Goal: Information Seeking & Learning: Check status

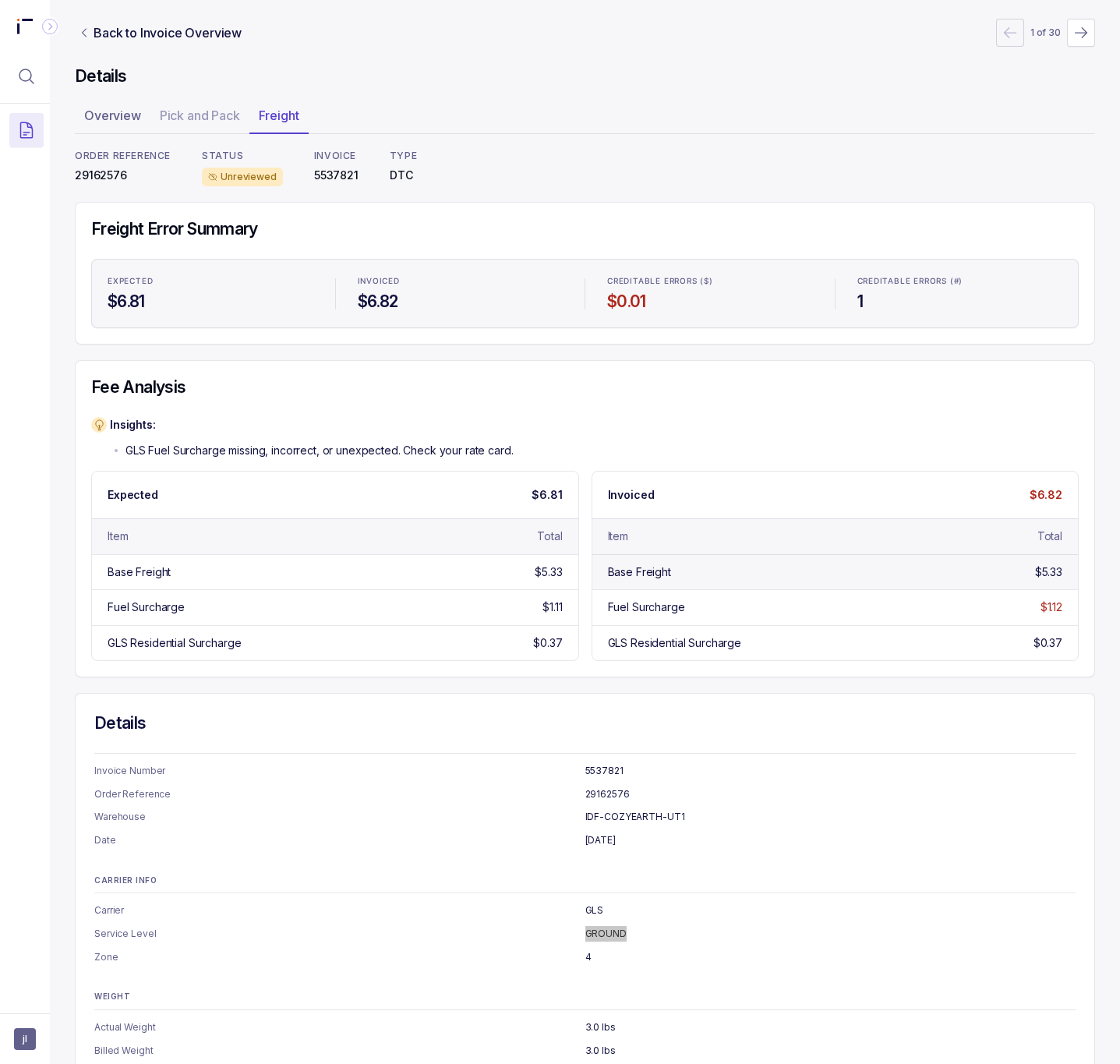
scroll to position [38, 0]
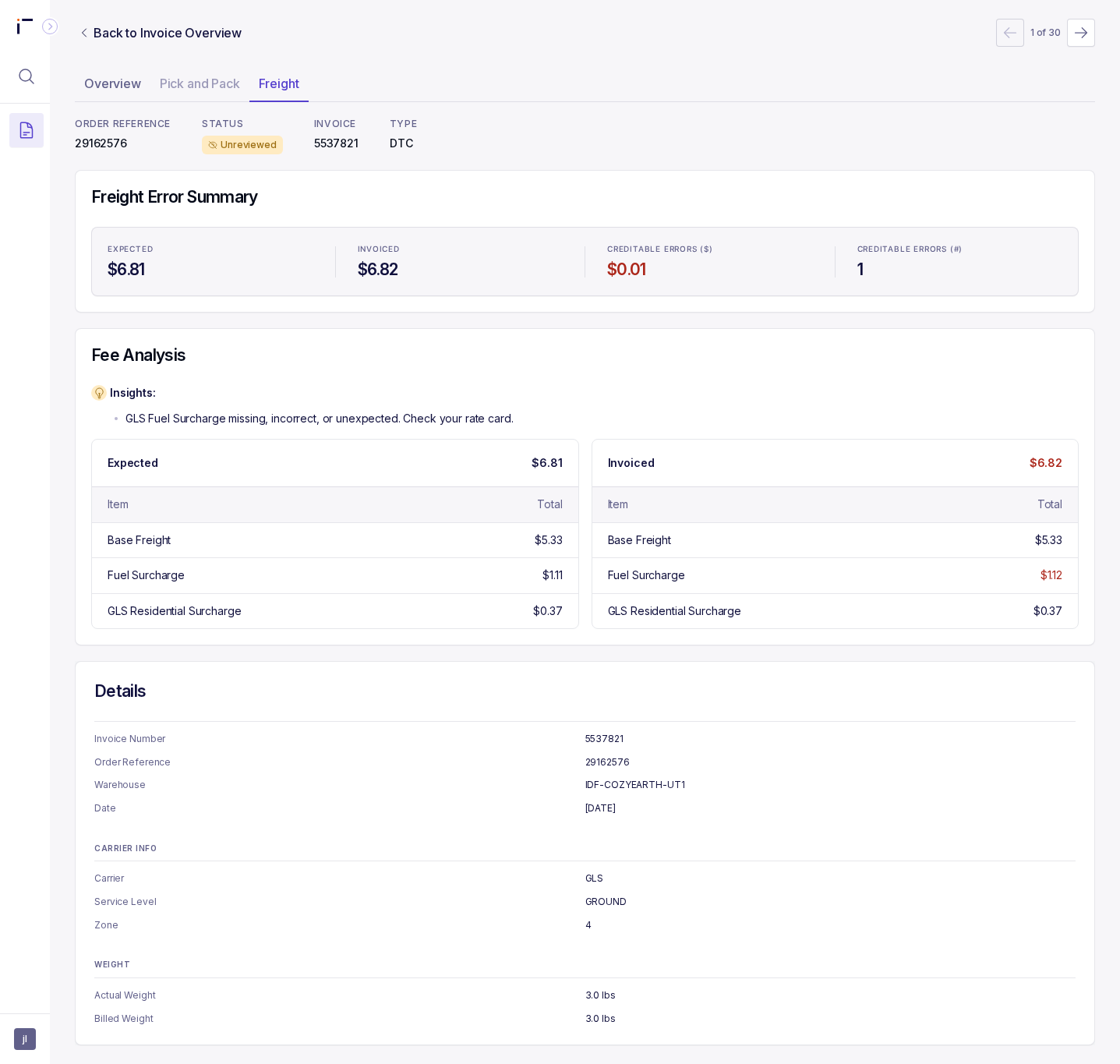
click at [132, 42] on nav "Back to Invoice Overview 1 of 30" at bounding box center [585, 33] width 1021 height 28
click at [134, 35] on p "Back to Invoice Overview" at bounding box center [168, 33] width 148 height 19
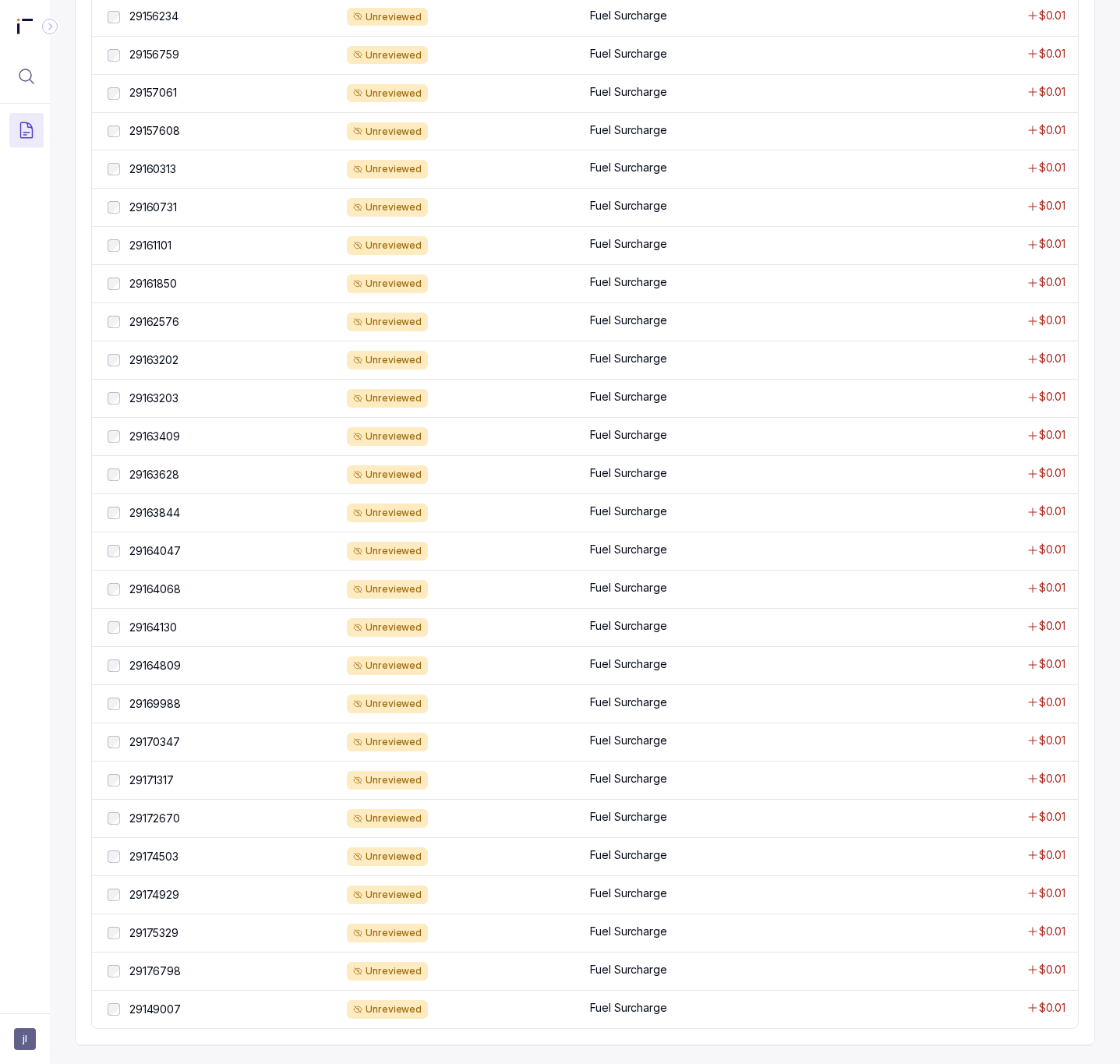
scroll to position [931, 0]
click at [161, 1015] on p "29149007" at bounding box center [155, 1009] width 59 height 17
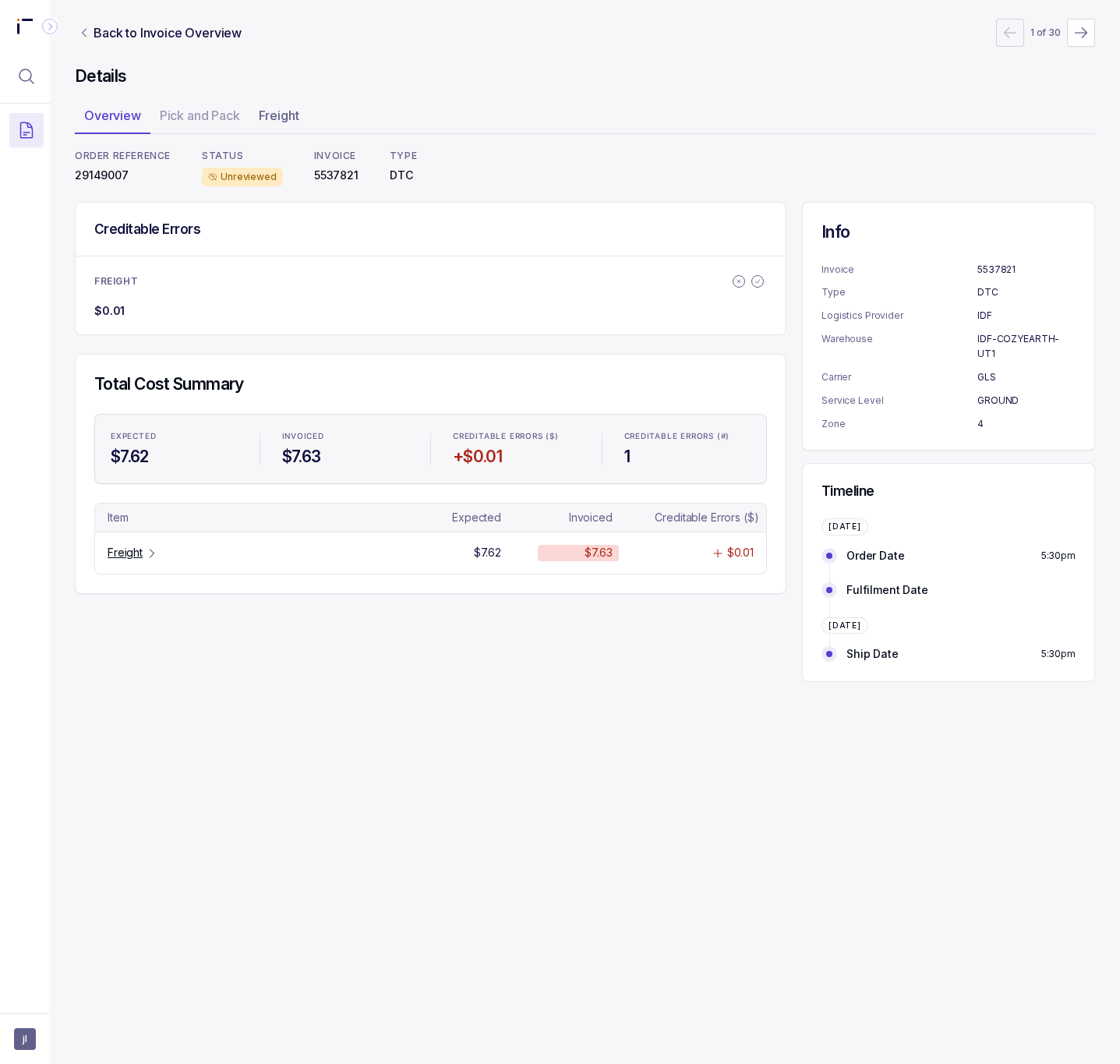
click at [94, 178] on p "29149007" at bounding box center [123, 175] width 96 height 15
copy p "29149007"
click at [134, 553] on p "Freight" at bounding box center [124, 552] width 35 height 15
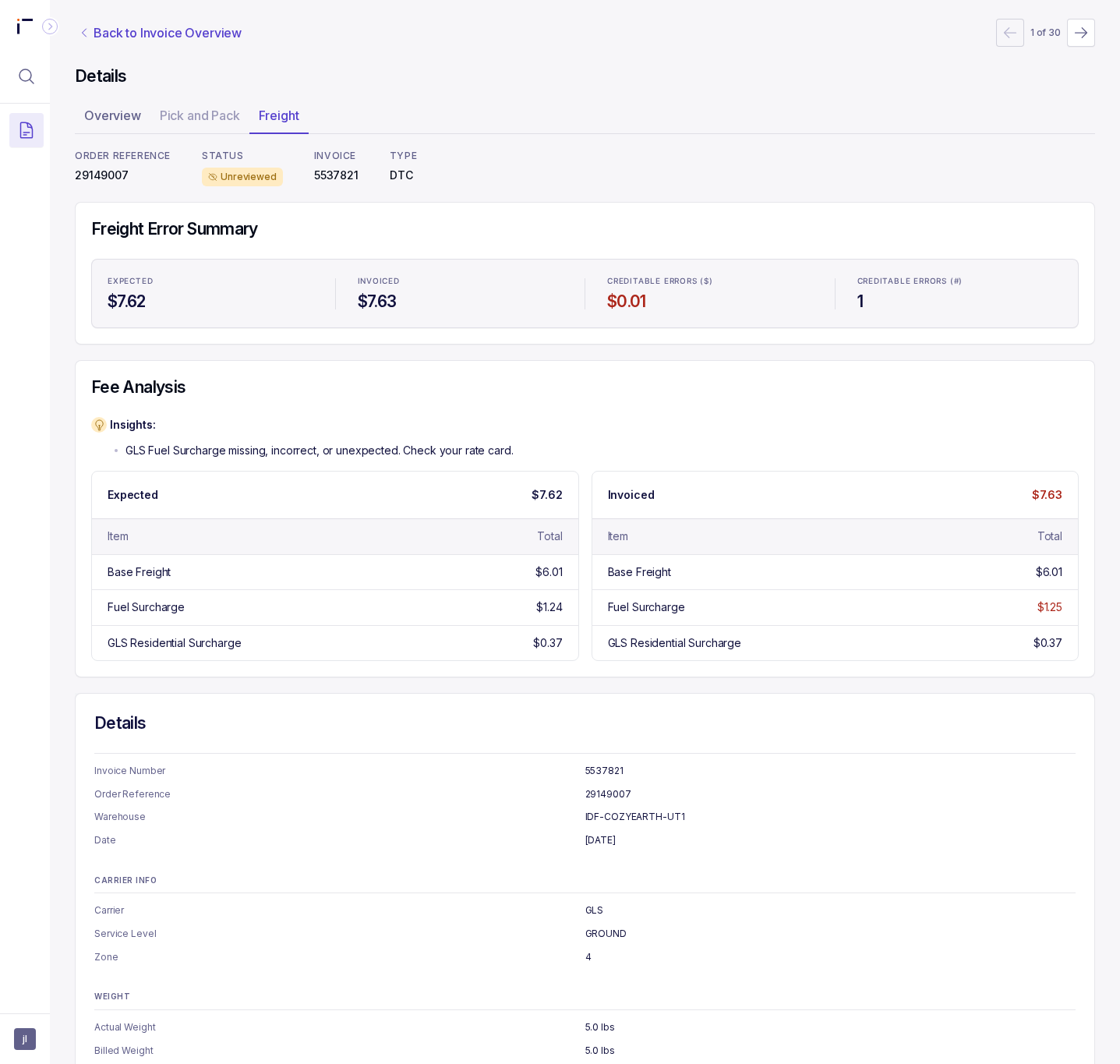
click at [190, 35] on p "Back to Invoice Overview" at bounding box center [168, 33] width 148 height 19
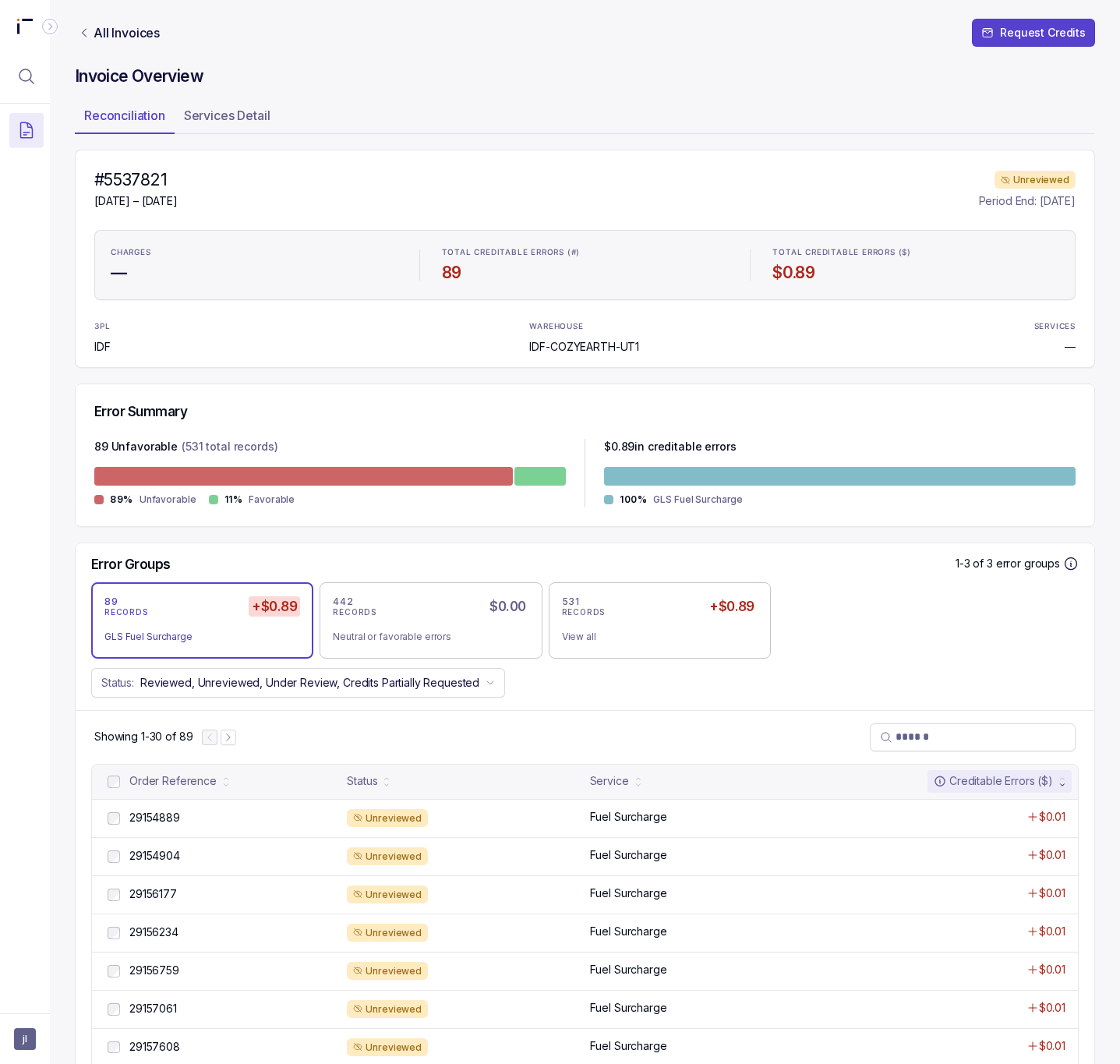
click at [238, 740] on div "Showing 1-30 of 89" at bounding box center [585, 737] width 1019 height 54
click at [233, 745] on button "Next Page" at bounding box center [228, 737] width 15 height 15
click at [176, 821] on p "29177012" at bounding box center [153, 818] width 55 height 17
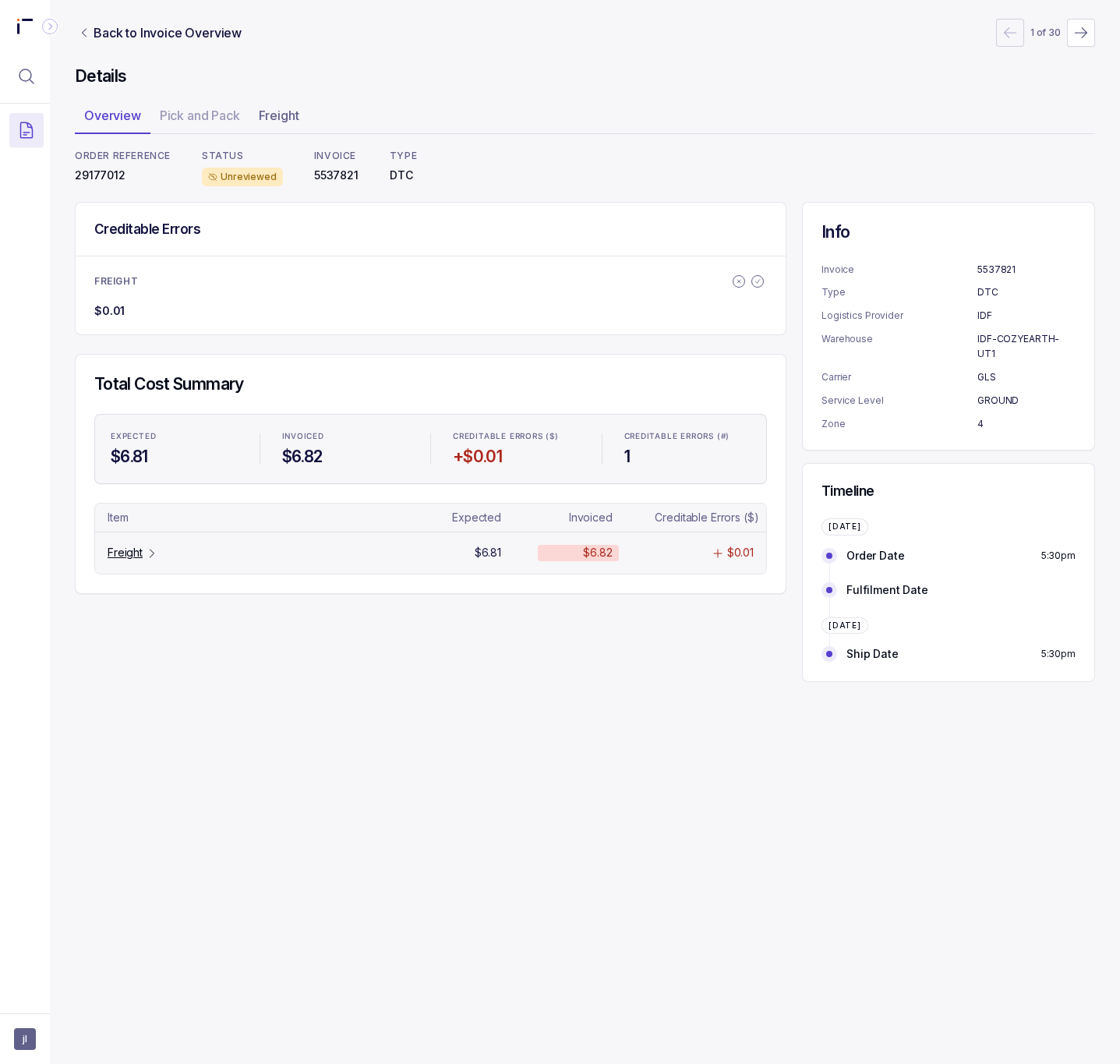
click at [129, 550] on p "Freight" at bounding box center [124, 552] width 35 height 15
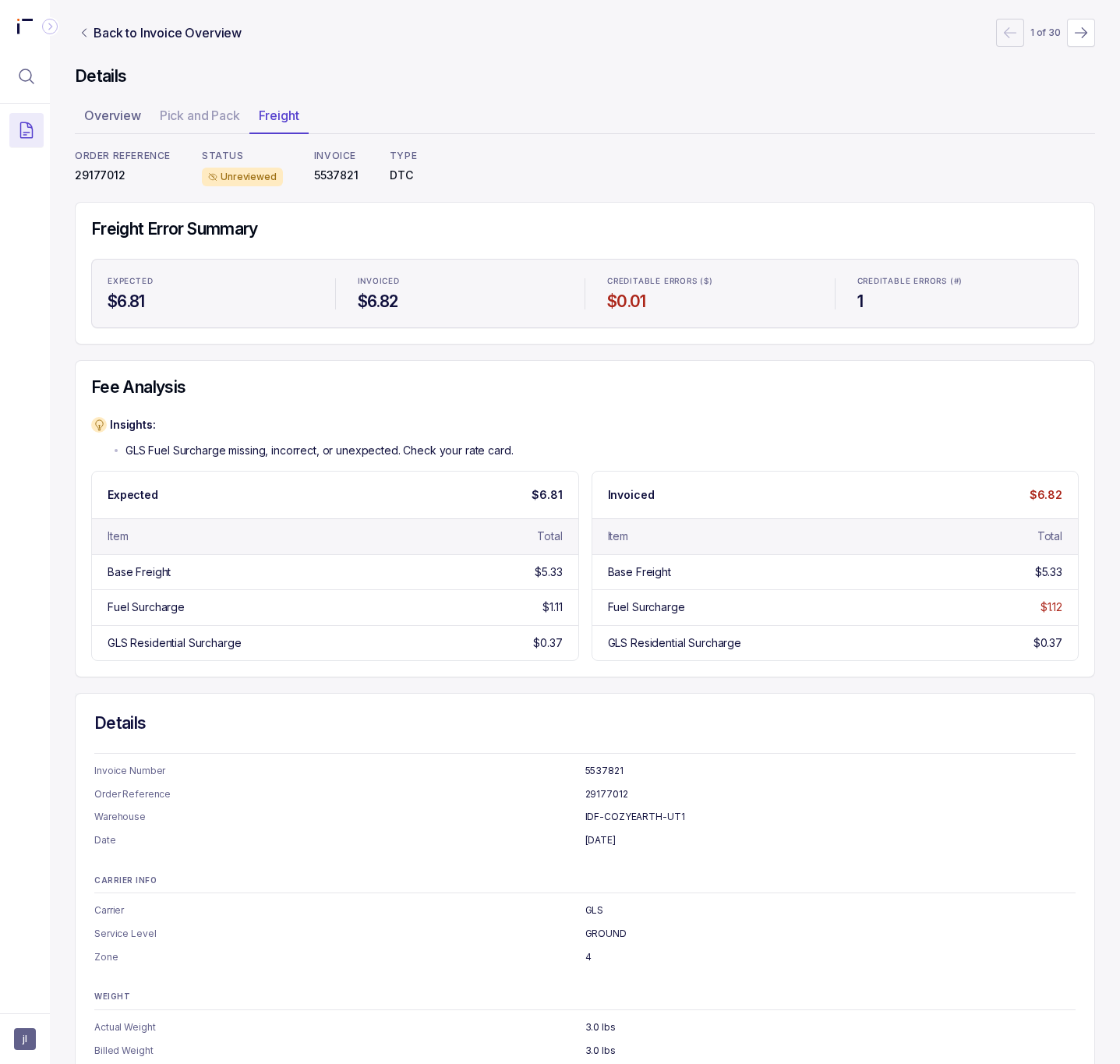
scroll to position [38, 0]
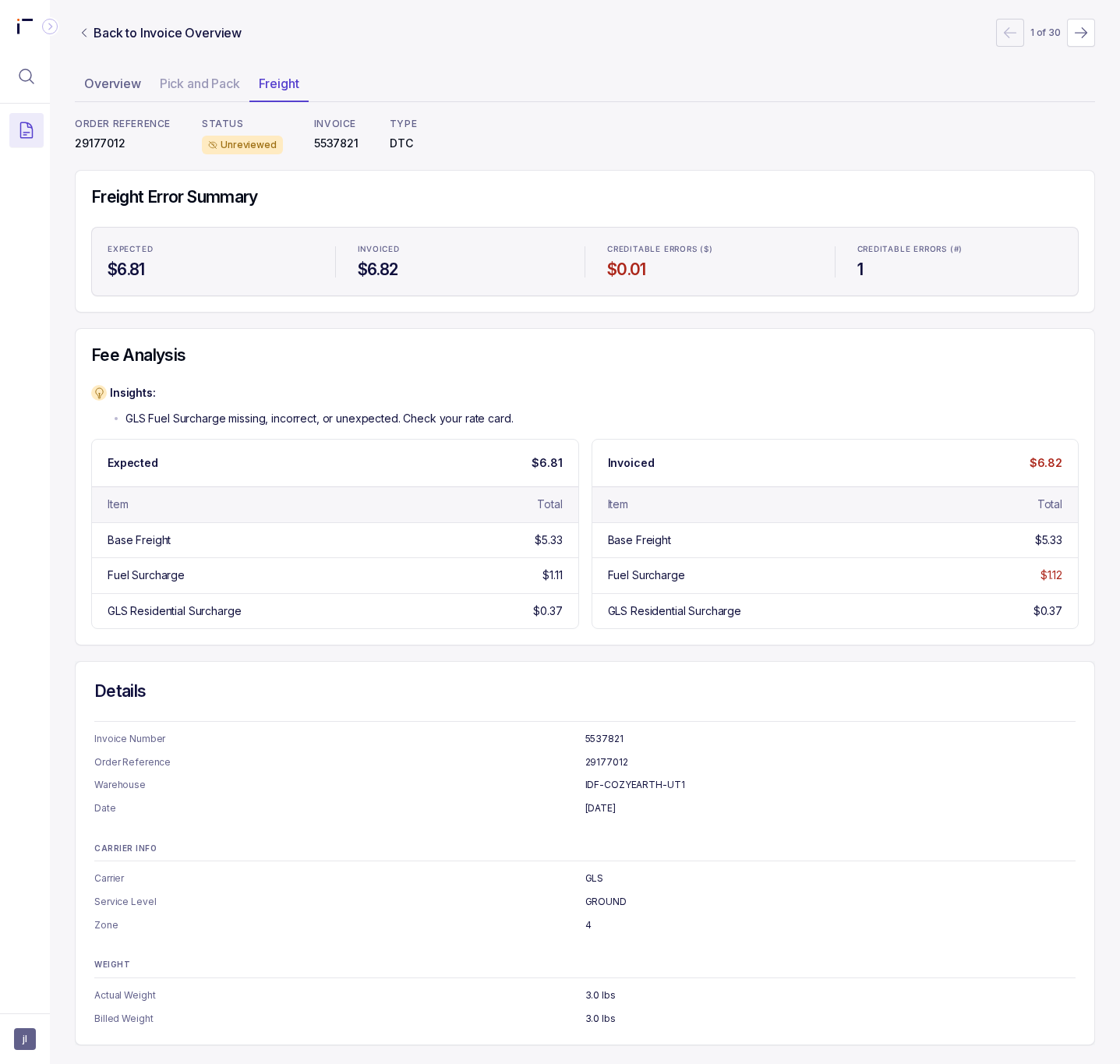
click at [91, 138] on p "29177012" at bounding box center [123, 143] width 96 height 15
copy p "29177012"
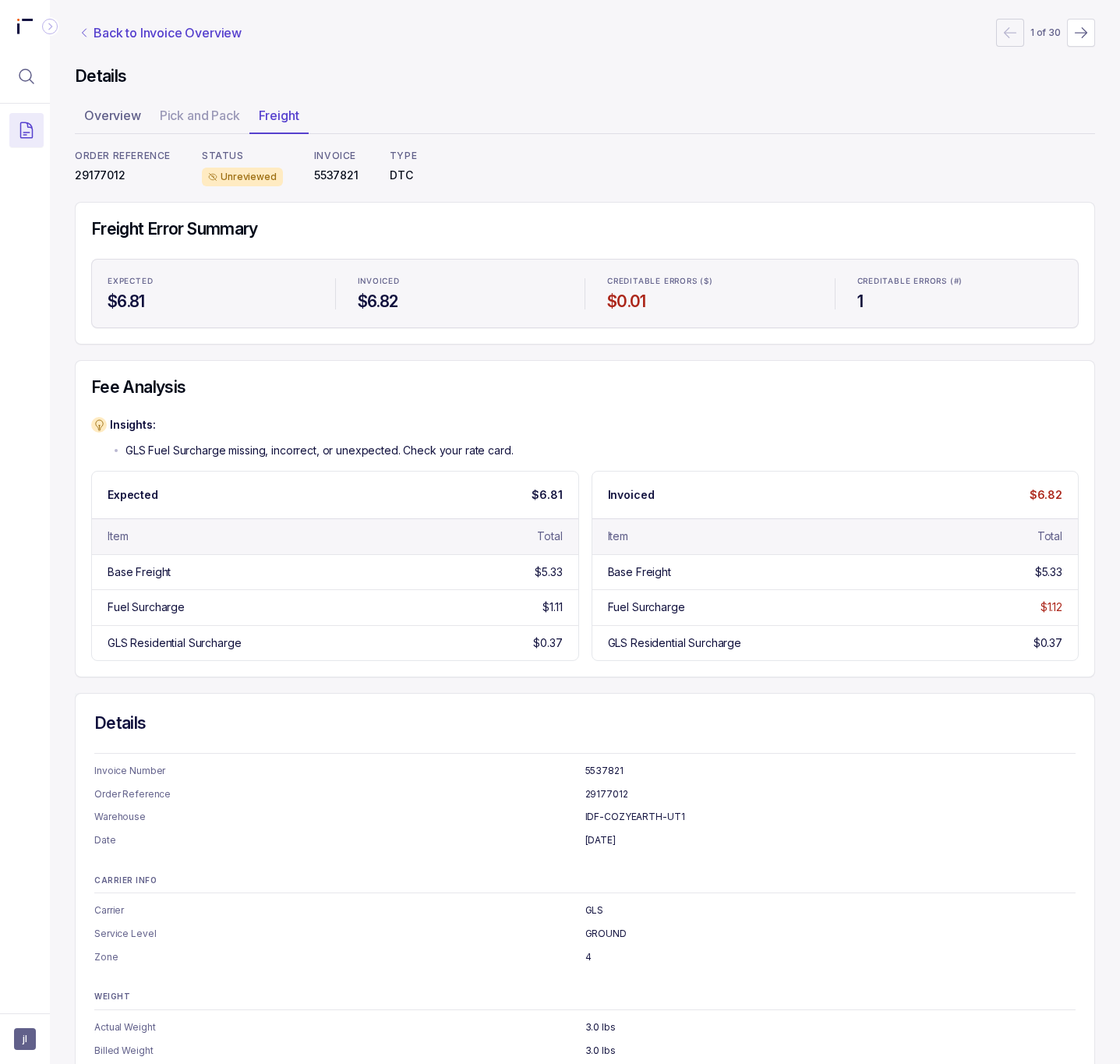
click at [157, 33] on p "Back to Invoice Overview" at bounding box center [168, 33] width 148 height 19
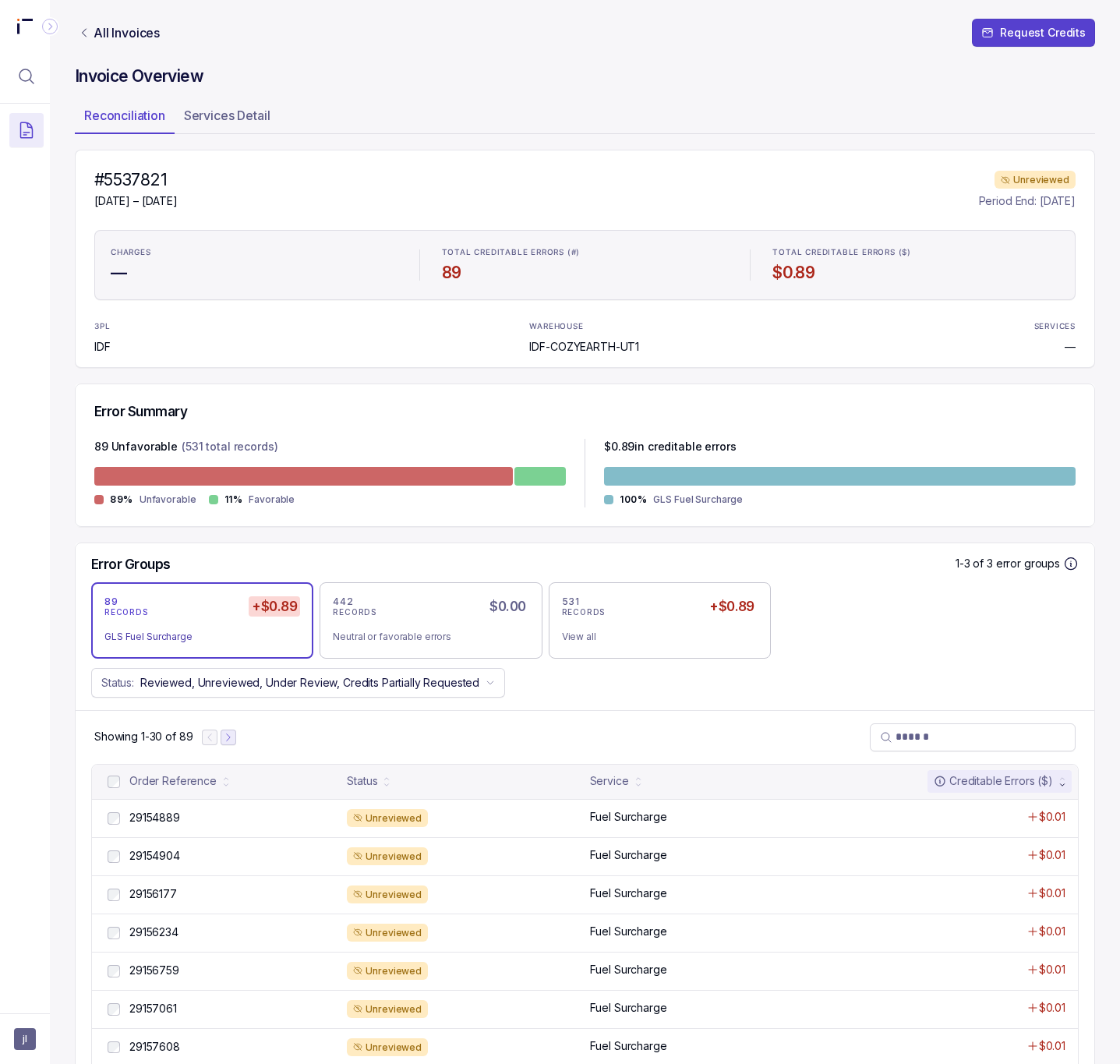
click at [230, 745] on button "Next Page" at bounding box center [228, 737] width 15 height 15
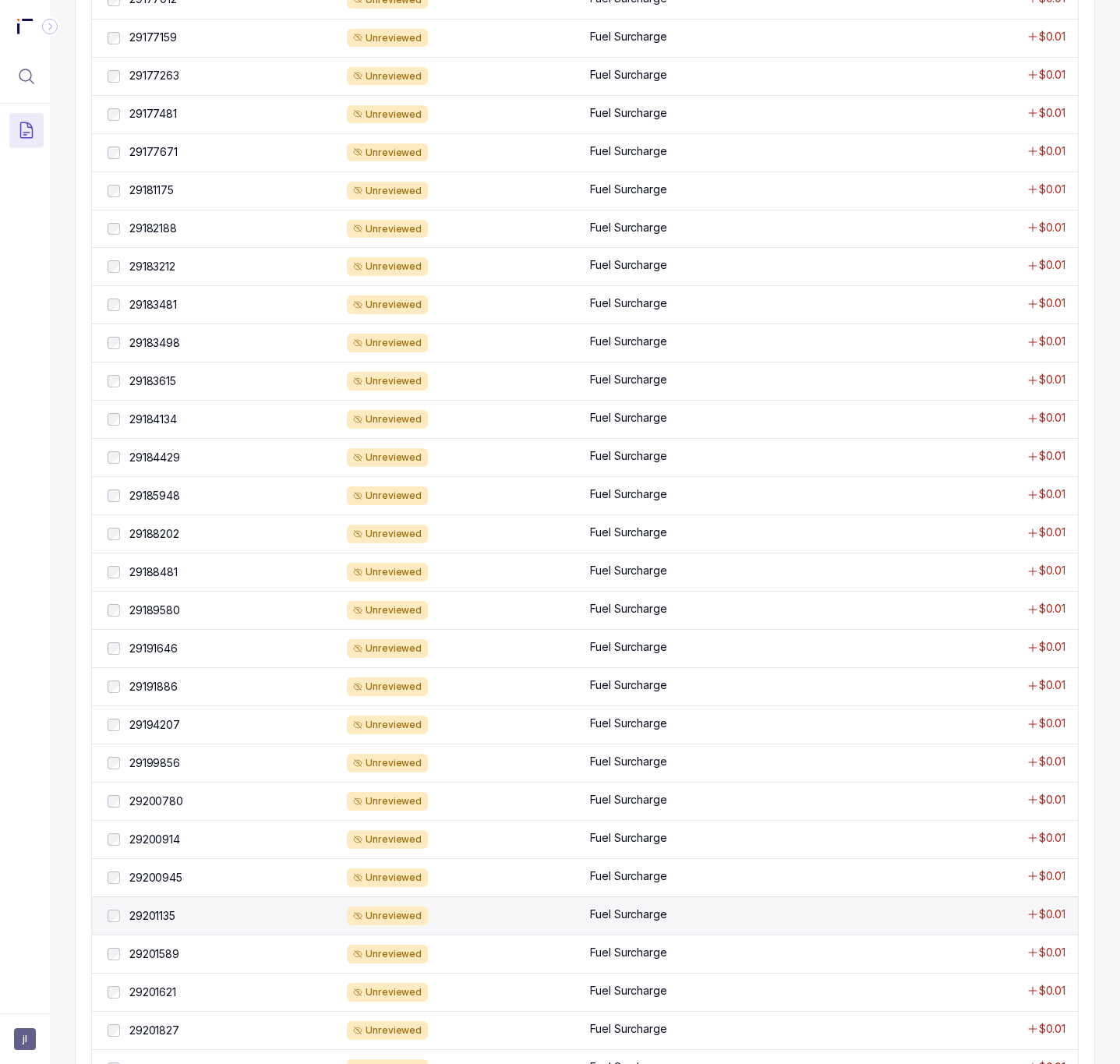
scroll to position [702, 0]
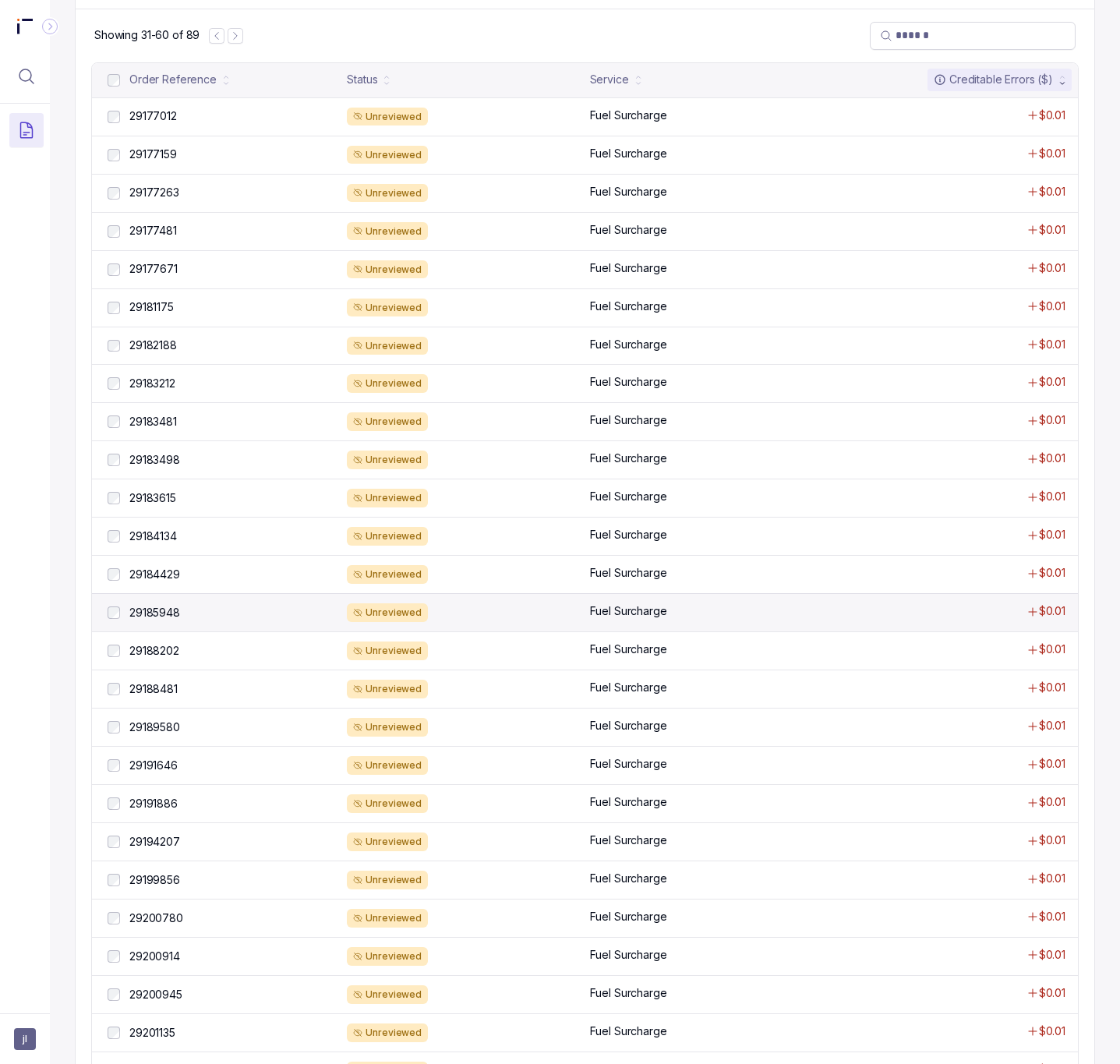
click at [176, 613] on div "29185948 29185948" at bounding box center [220, 613] width 233 height 19
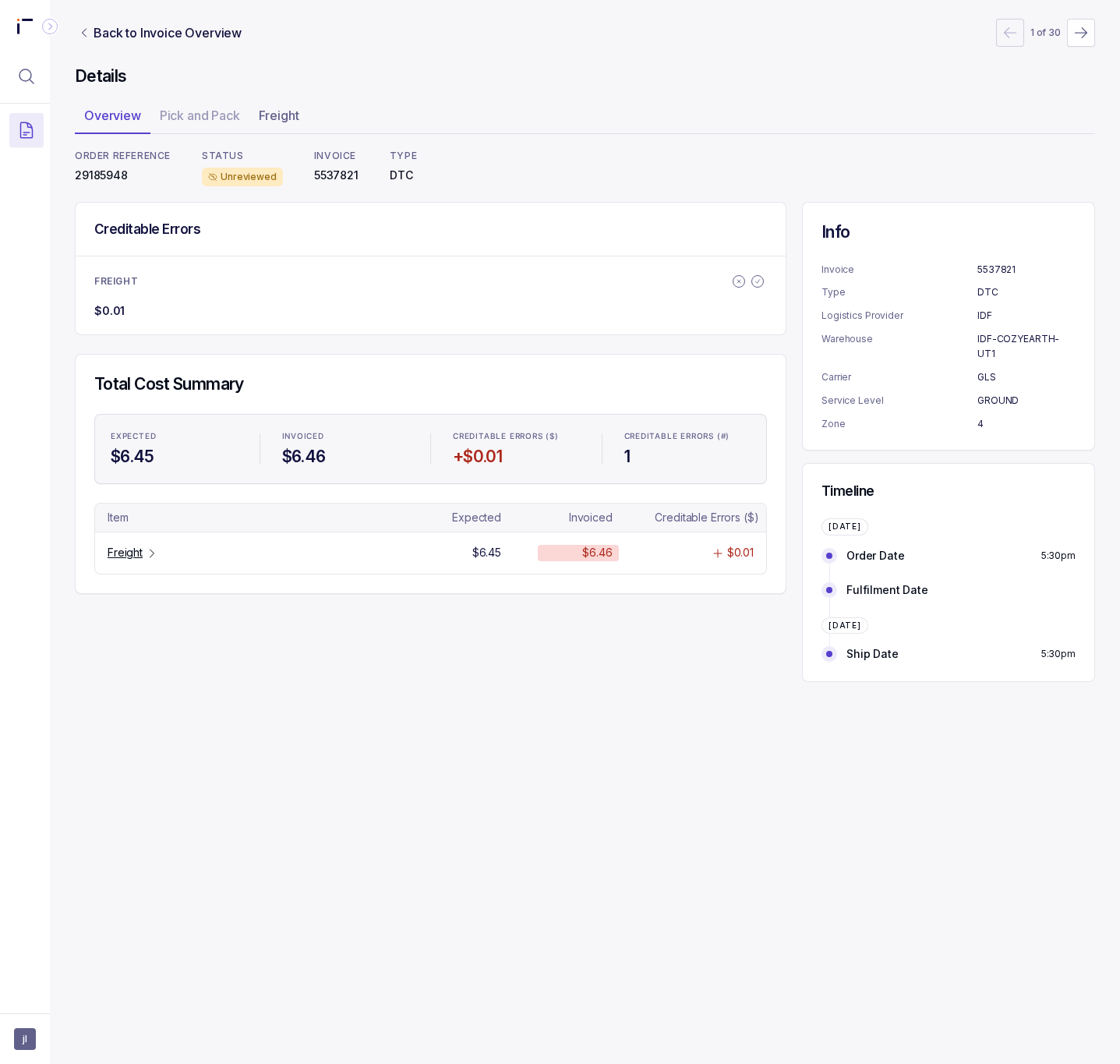
click at [107, 178] on p "29185948" at bounding box center [123, 175] width 96 height 15
copy p "29185948"
click at [129, 560] on p "Freight" at bounding box center [124, 552] width 35 height 15
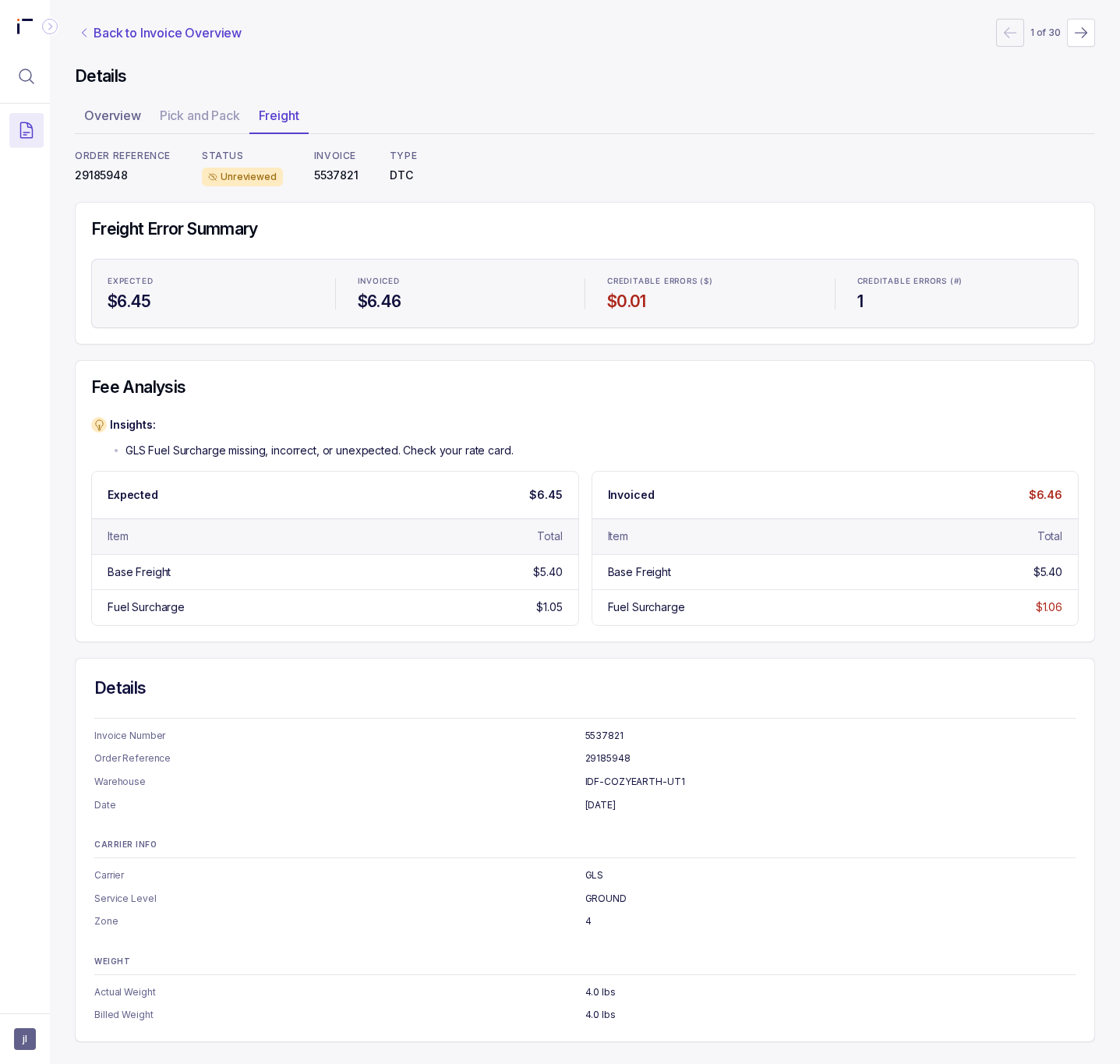
click at [155, 35] on p "Back to Invoice Overview" at bounding box center [168, 33] width 148 height 19
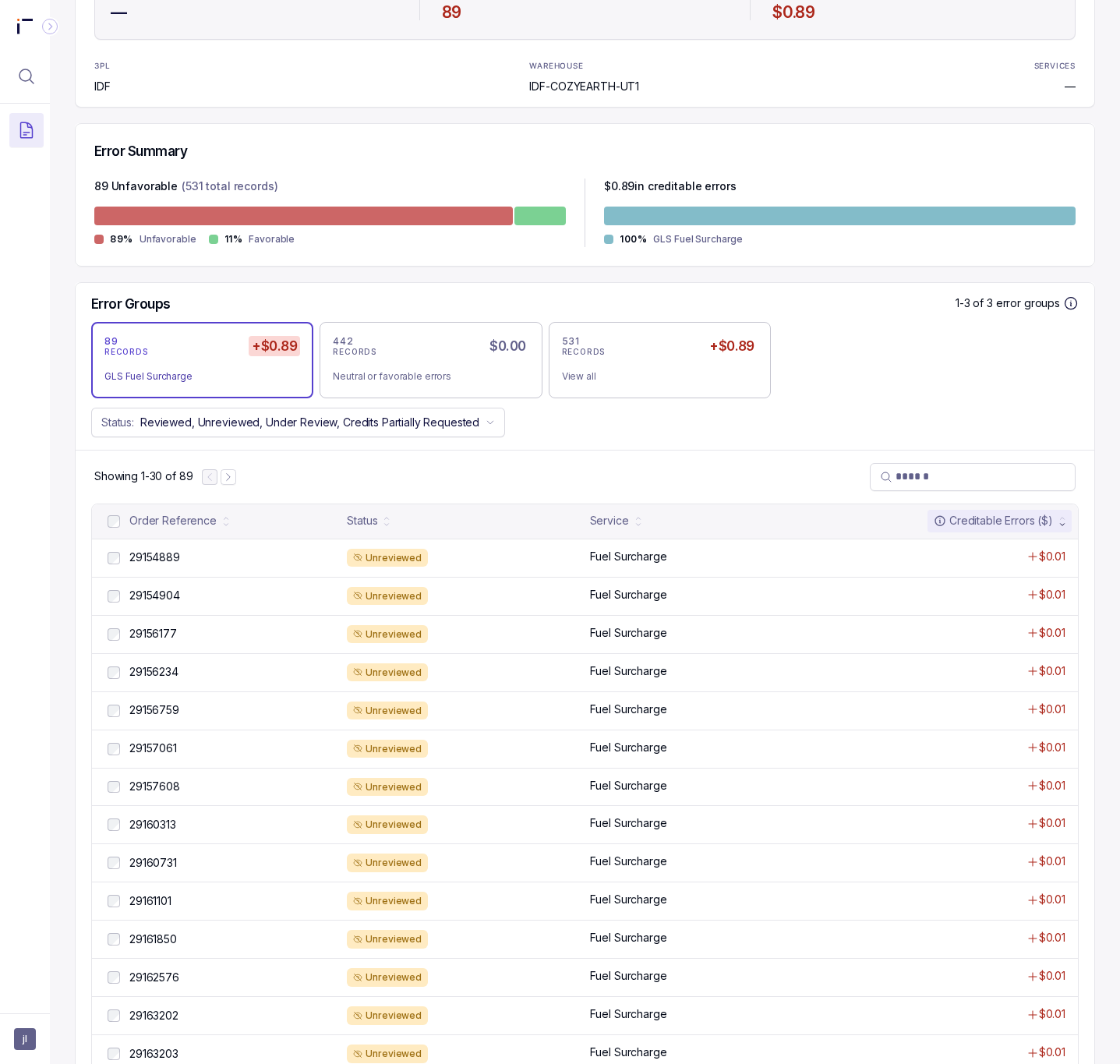
scroll to position [351, 0]
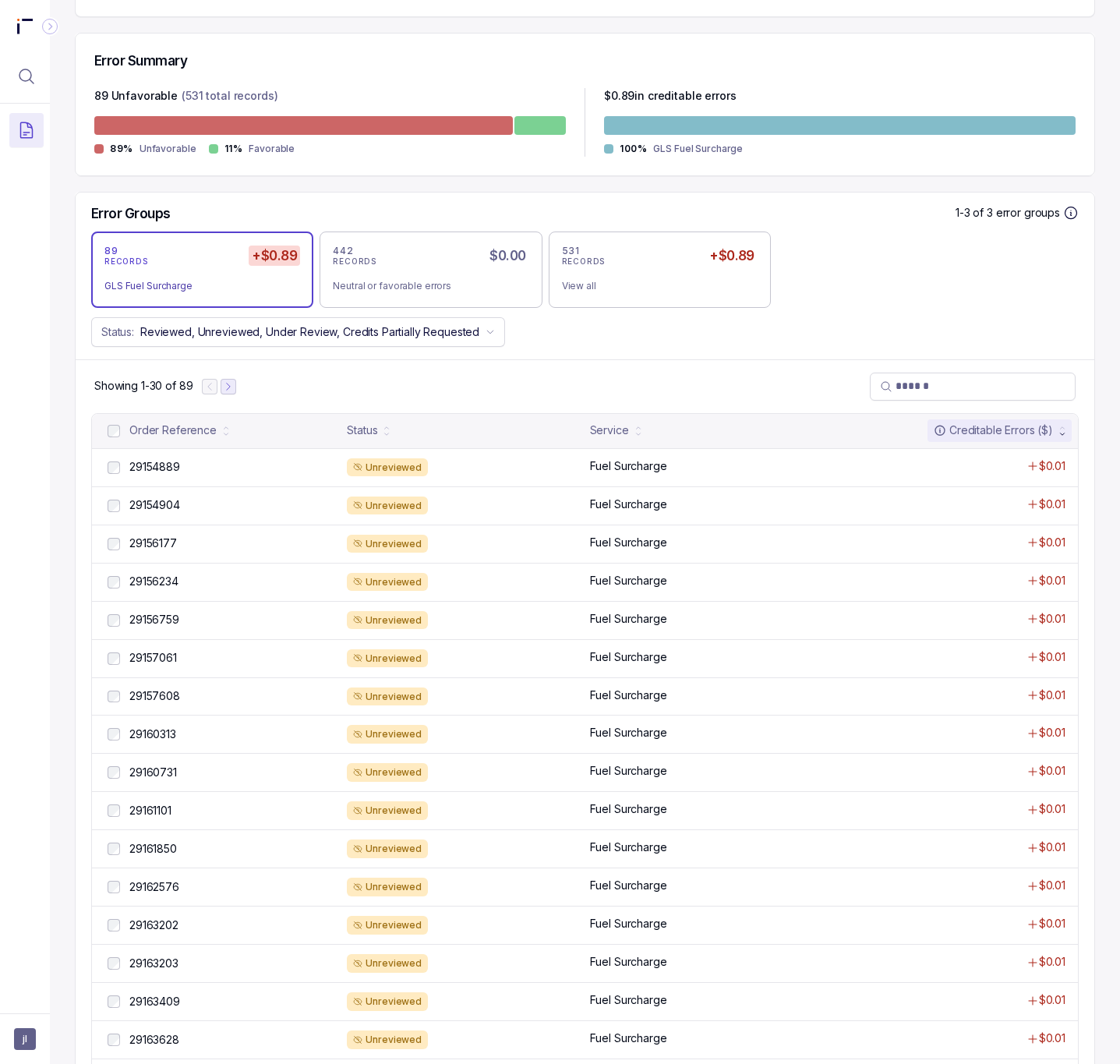
click at [229, 392] on icon "Next Page" at bounding box center [228, 386] width 11 height 11
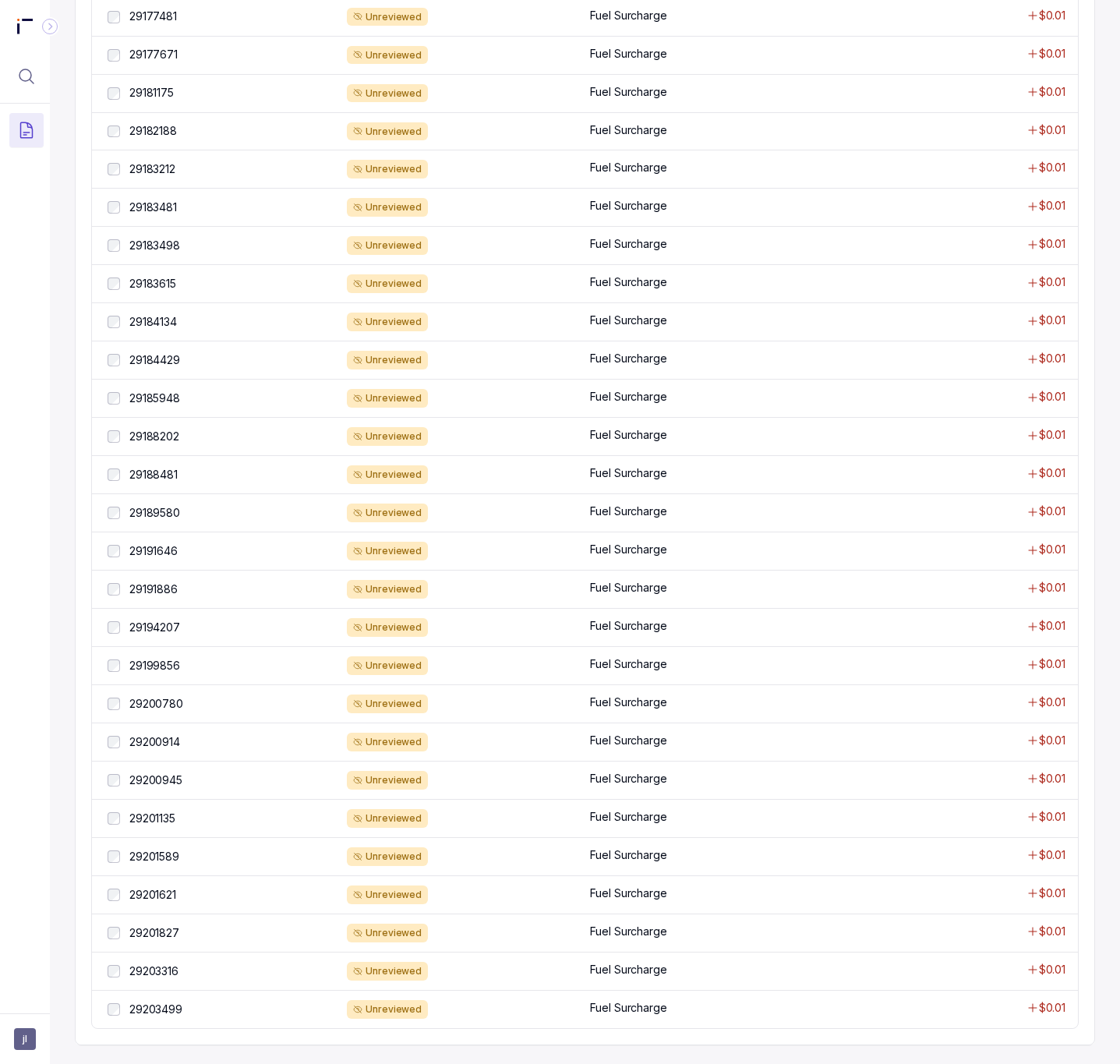
scroll to position [931, 0]
click at [153, 1010] on p "29203499" at bounding box center [155, 1009] width 61 height 17
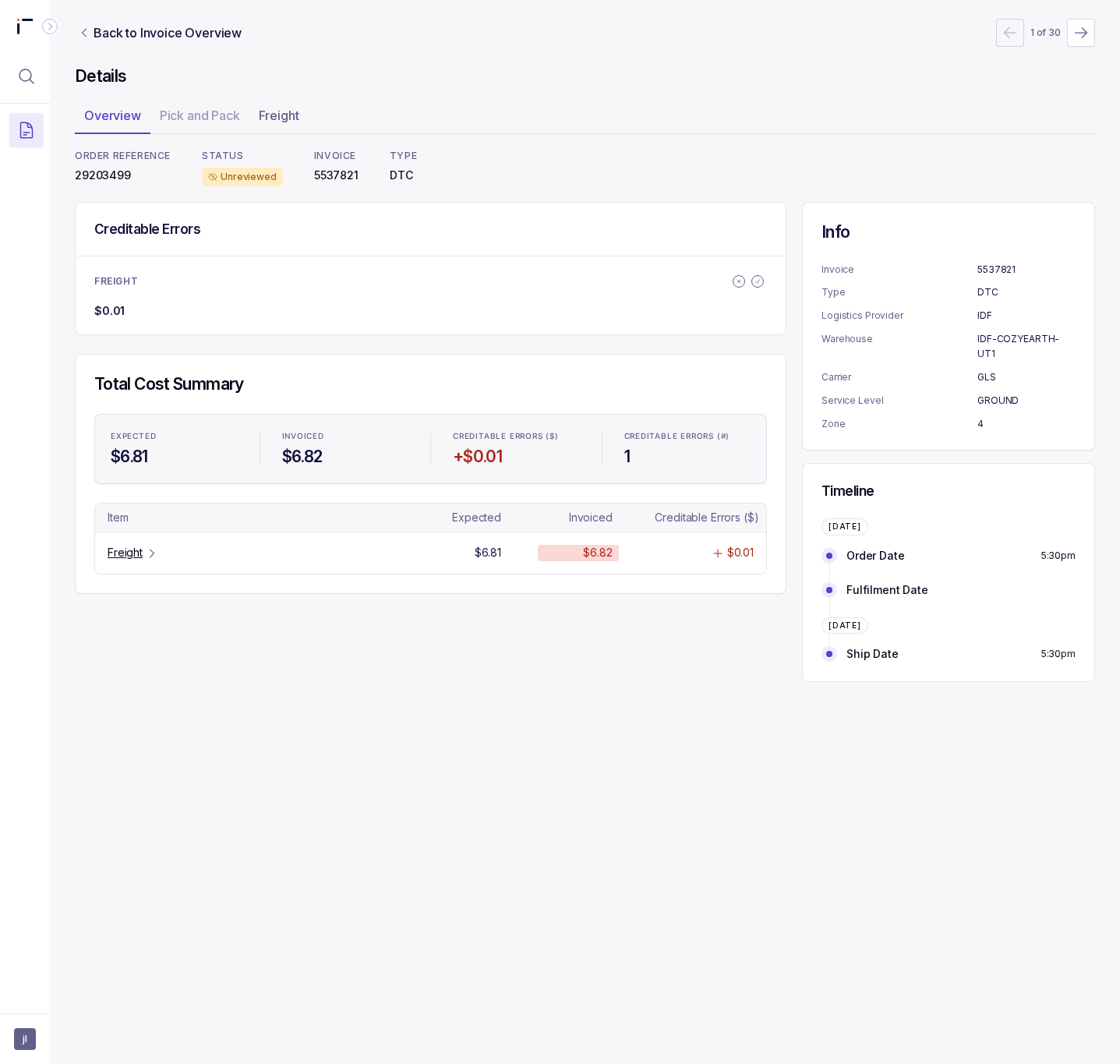
click at [102, 178] on p "29203499" at bounding box center [123, 175] width 96 height 15
copy p "29203499"
click at [142, 557] on p "Freight" at bounding box center [124, 552] width 35 height 15
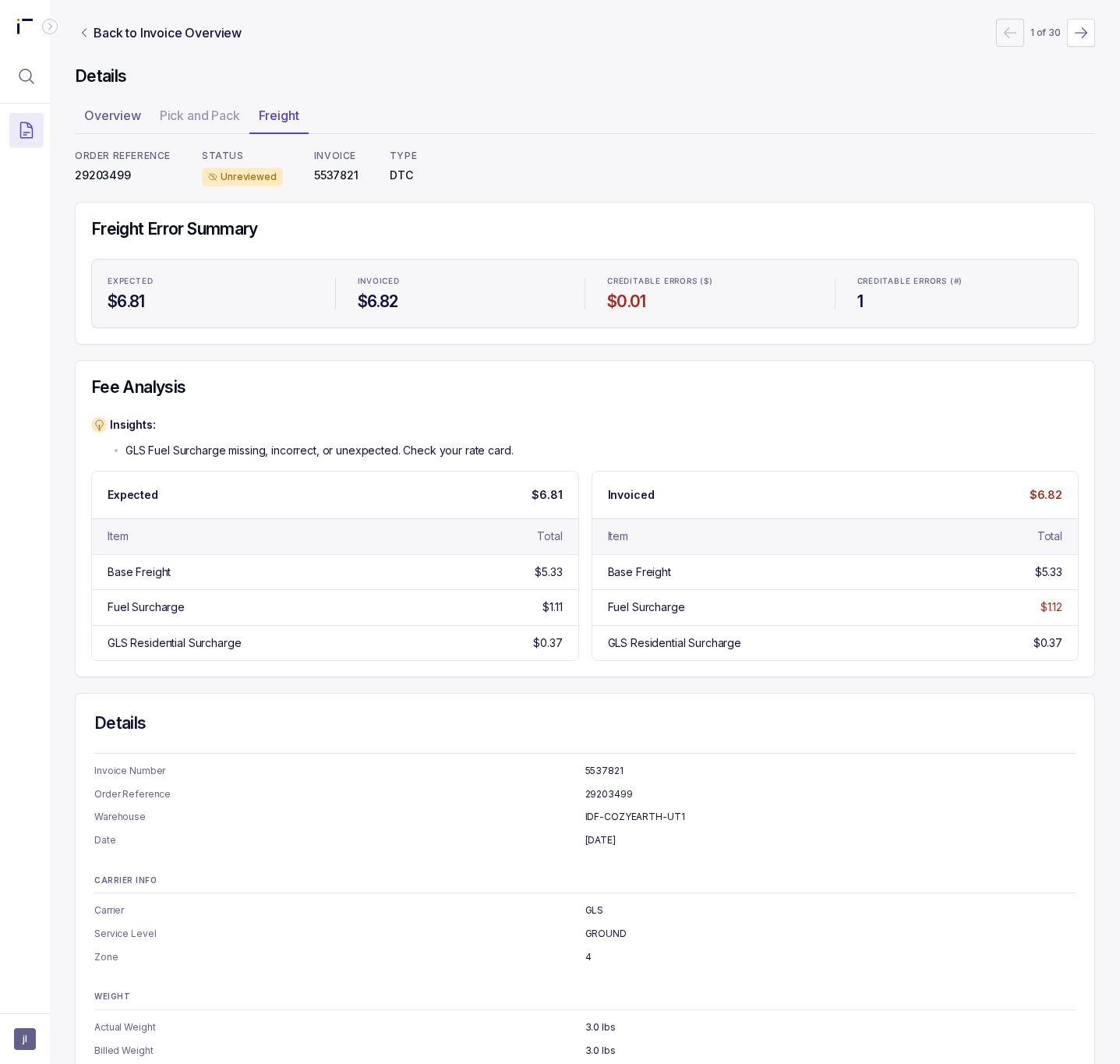
click at [92, 172] on p "29203499" at bounding box center [123, 175] width 96 height 15
copy p "29203499"
click at [131, 31] on p "Back to Invoice Overview" at bounding box center [168, 33] width 148 height 19
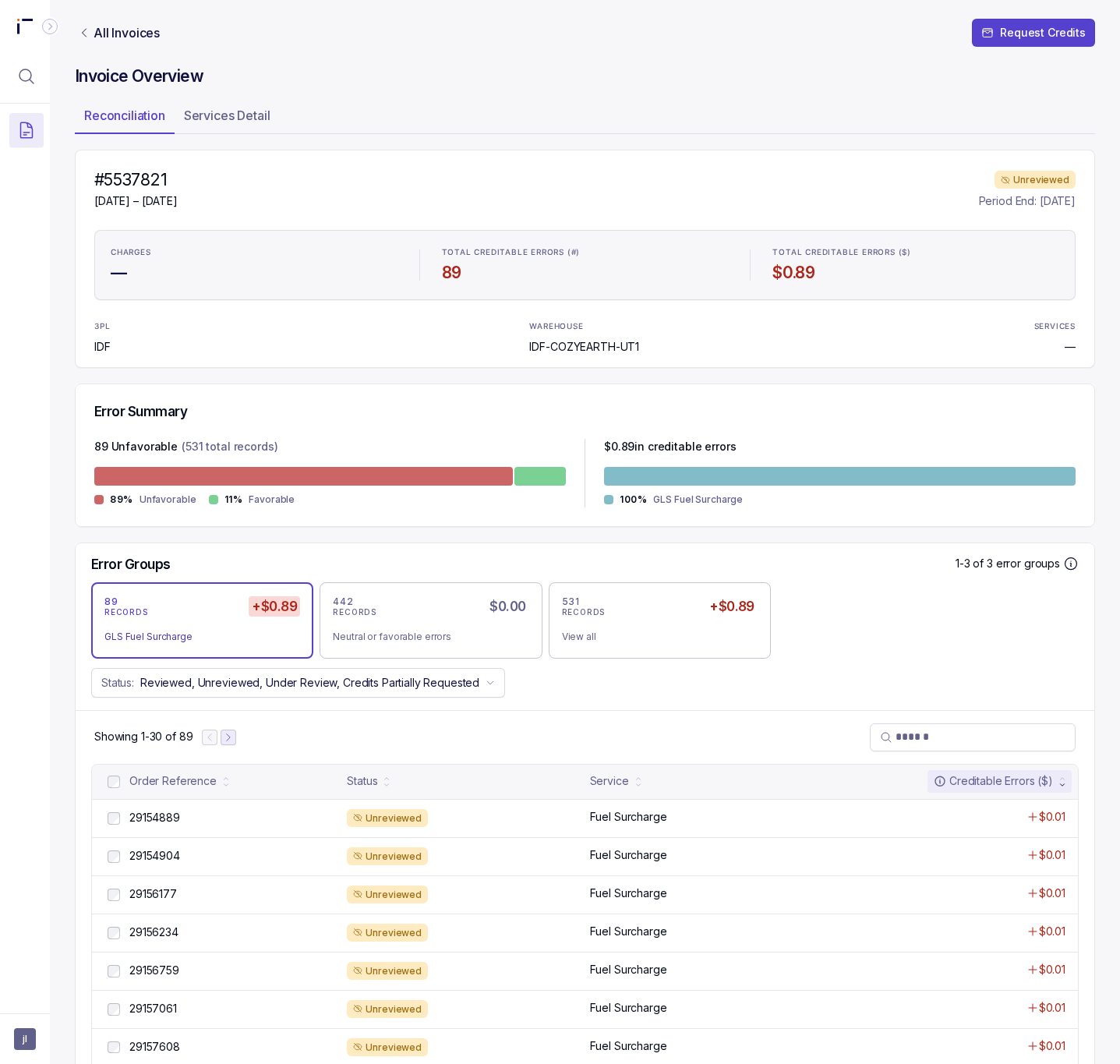
click at [222, 743] on button "Next Page" at bounding box center [228, 737] width 15 height 15
click at [236, 743] on icon "Next Page" at bounding box center [235, 737] width 11 height 11
click at [171, 823] on p "29203897" at bounding box center [155, 818] width 61 height 17
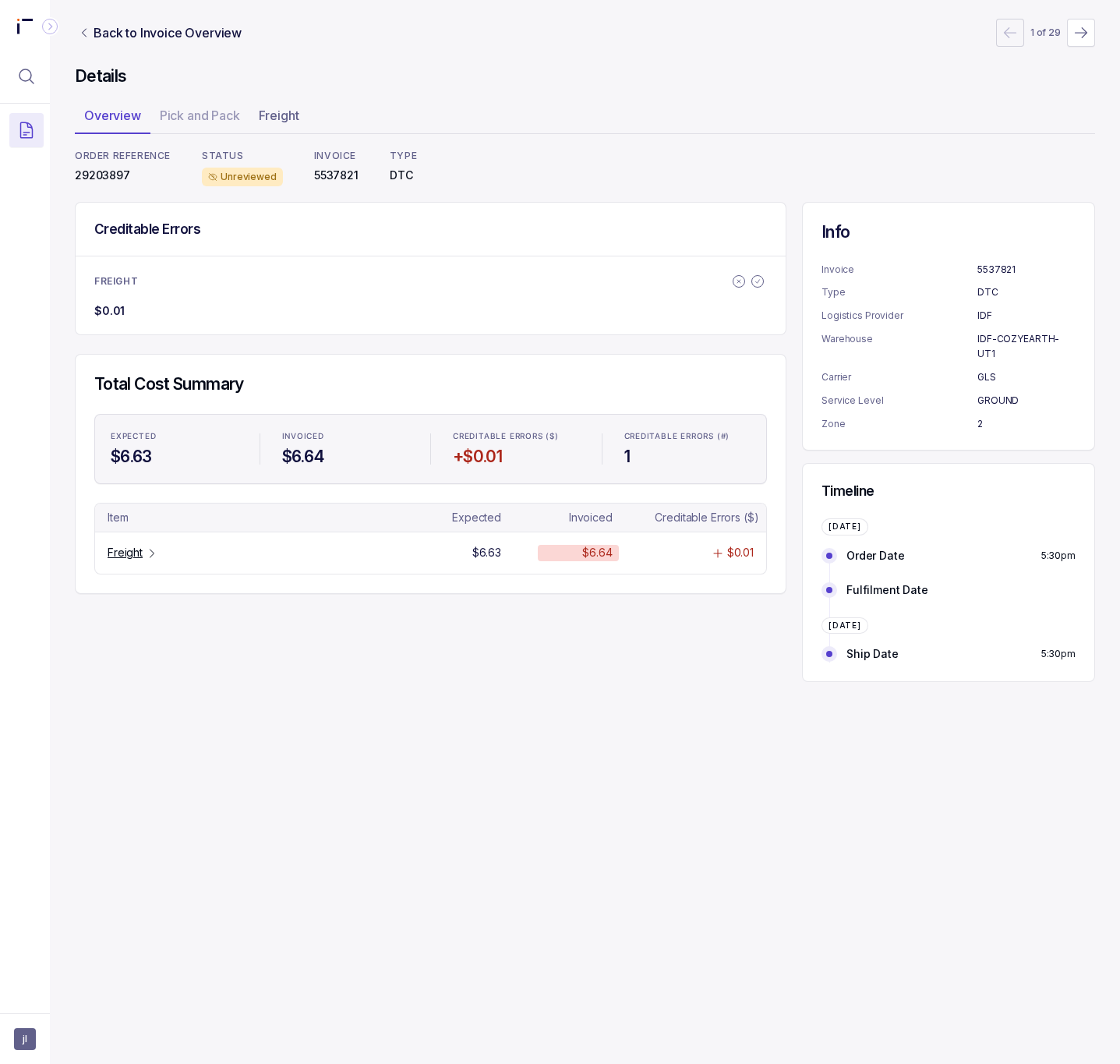
click at [98, 176] on p "29203897" at bounding box center [123, 175] width 96 height 15
copy p "29203897"
click at [118, 551] on p "Freight" at bounding box center [124, 552] width 35 height 15
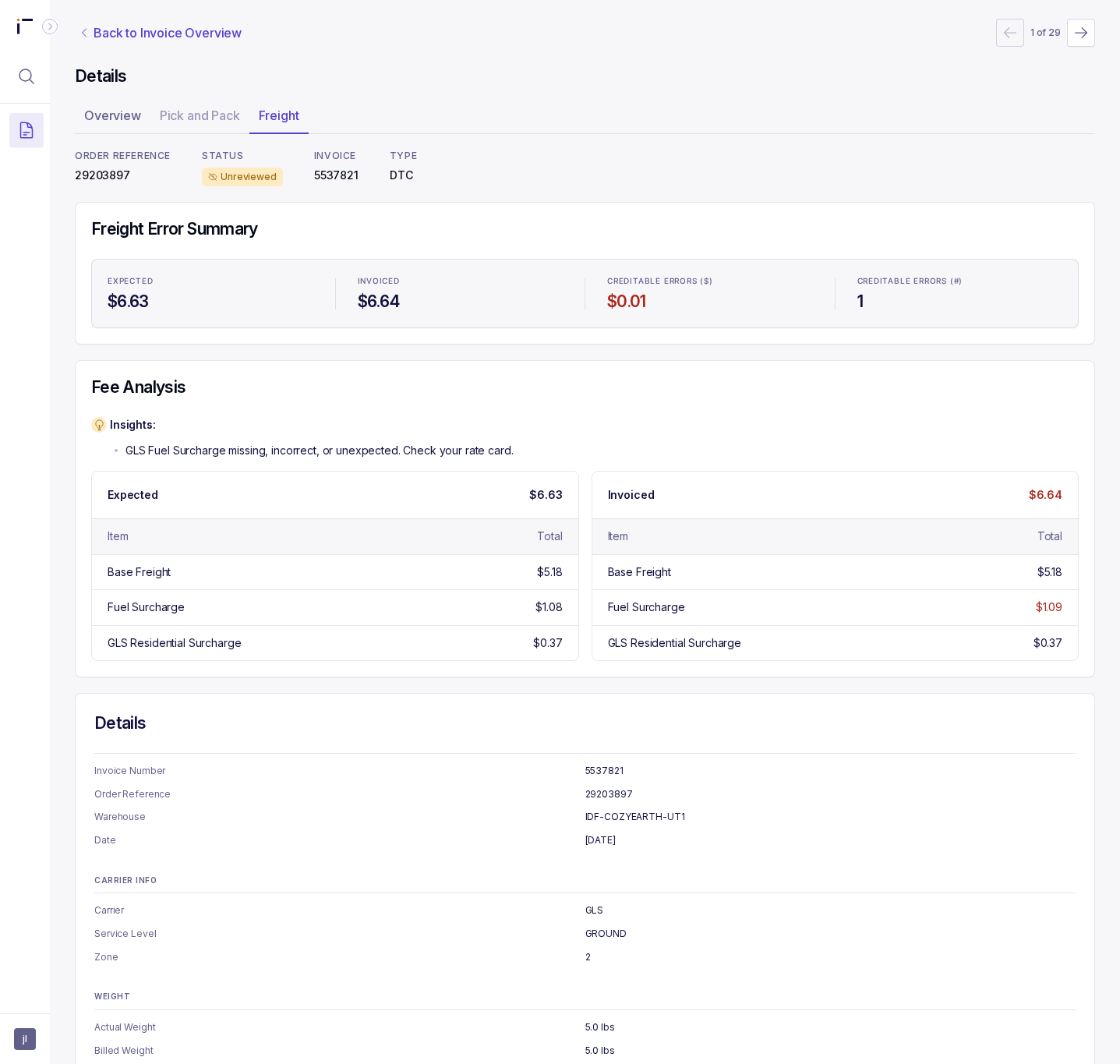
click at [122, 33] on p "Back to Invoice Overview" at bounding box center [168, 33] width 148 height 19
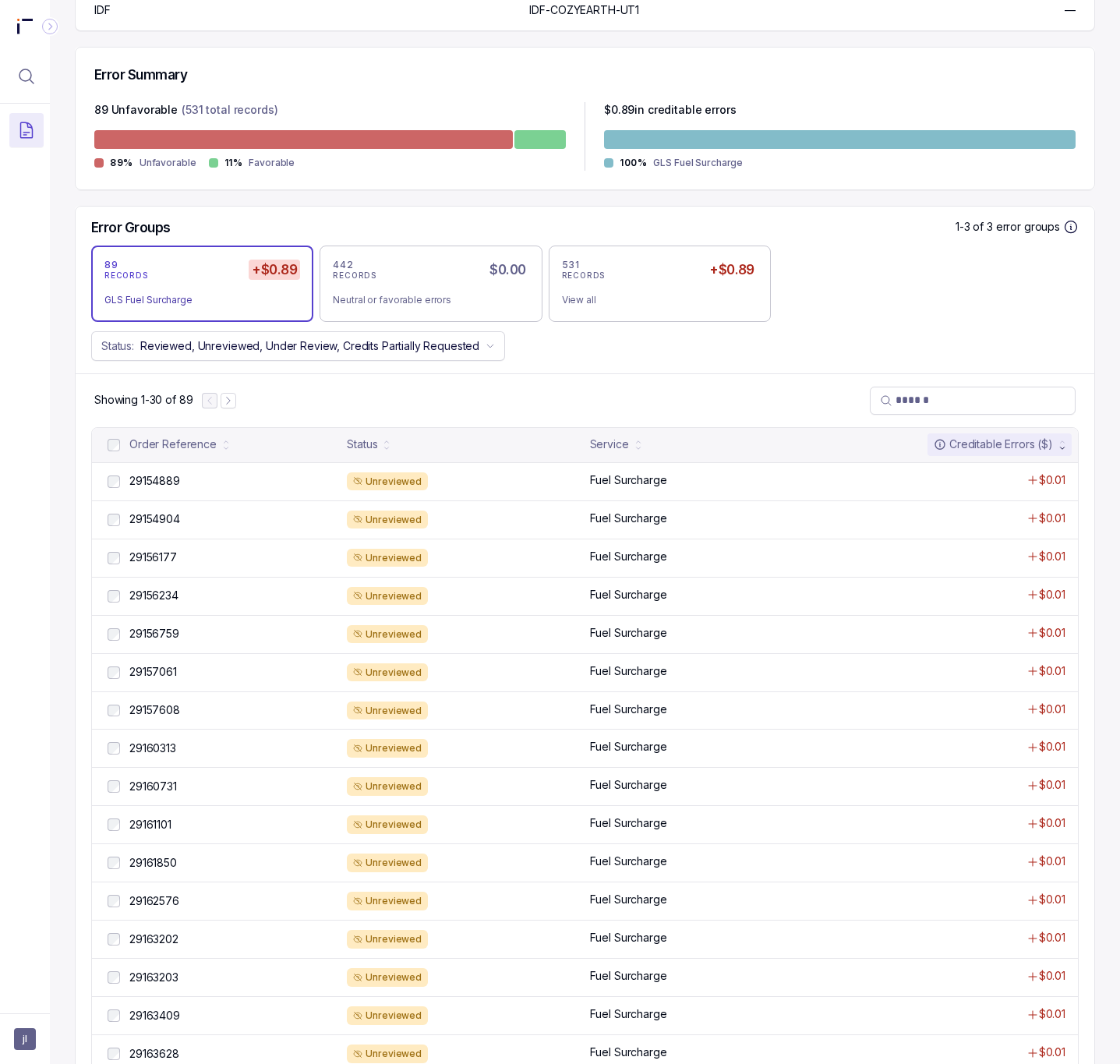
scroll to position [351, 0]
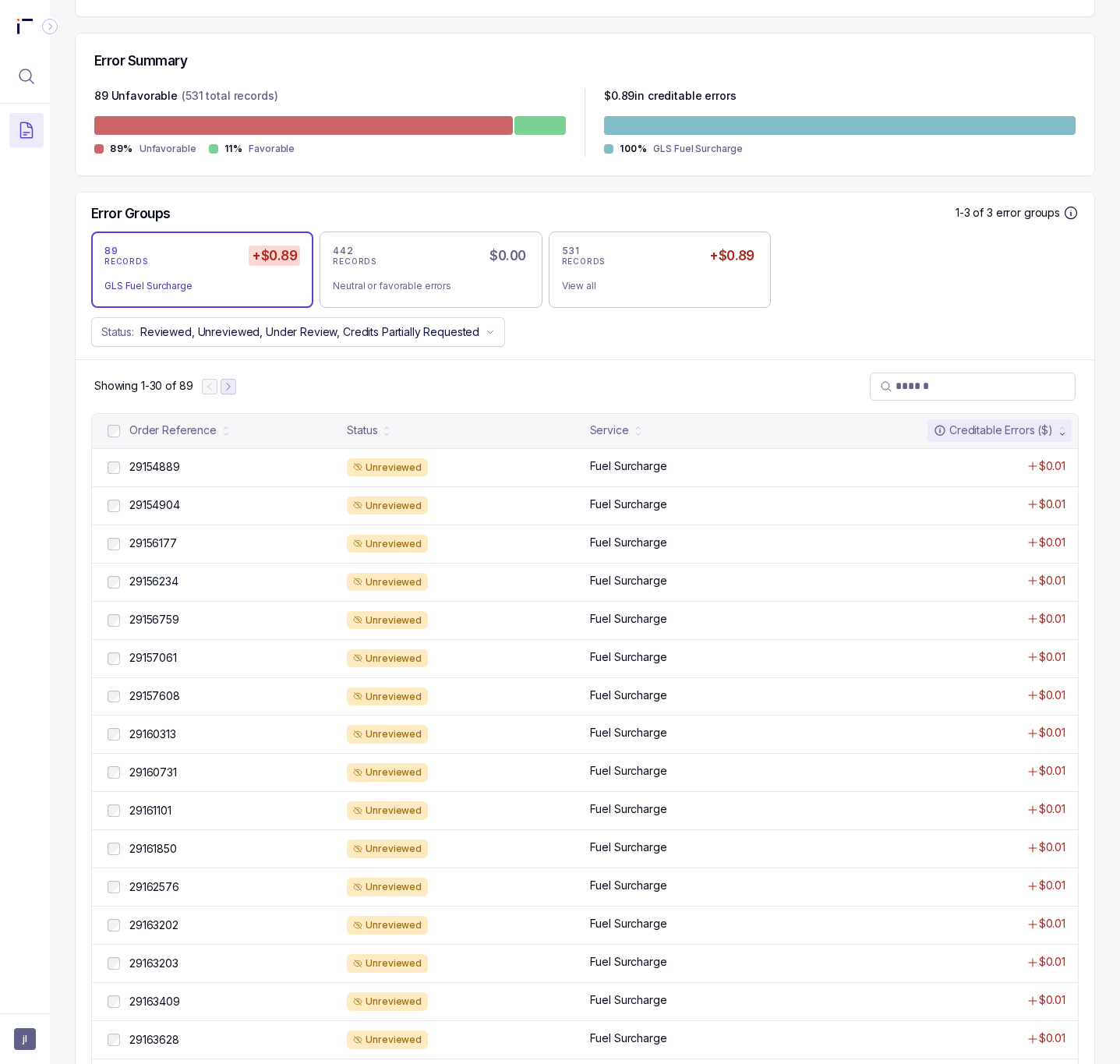
click at [224, 389] on icon "Next Page" at bounding box center [228, 386] width 11 height 11
click at [236, 389] on icon "Next Page" at bounding box center [235, 386] width 11 height 11
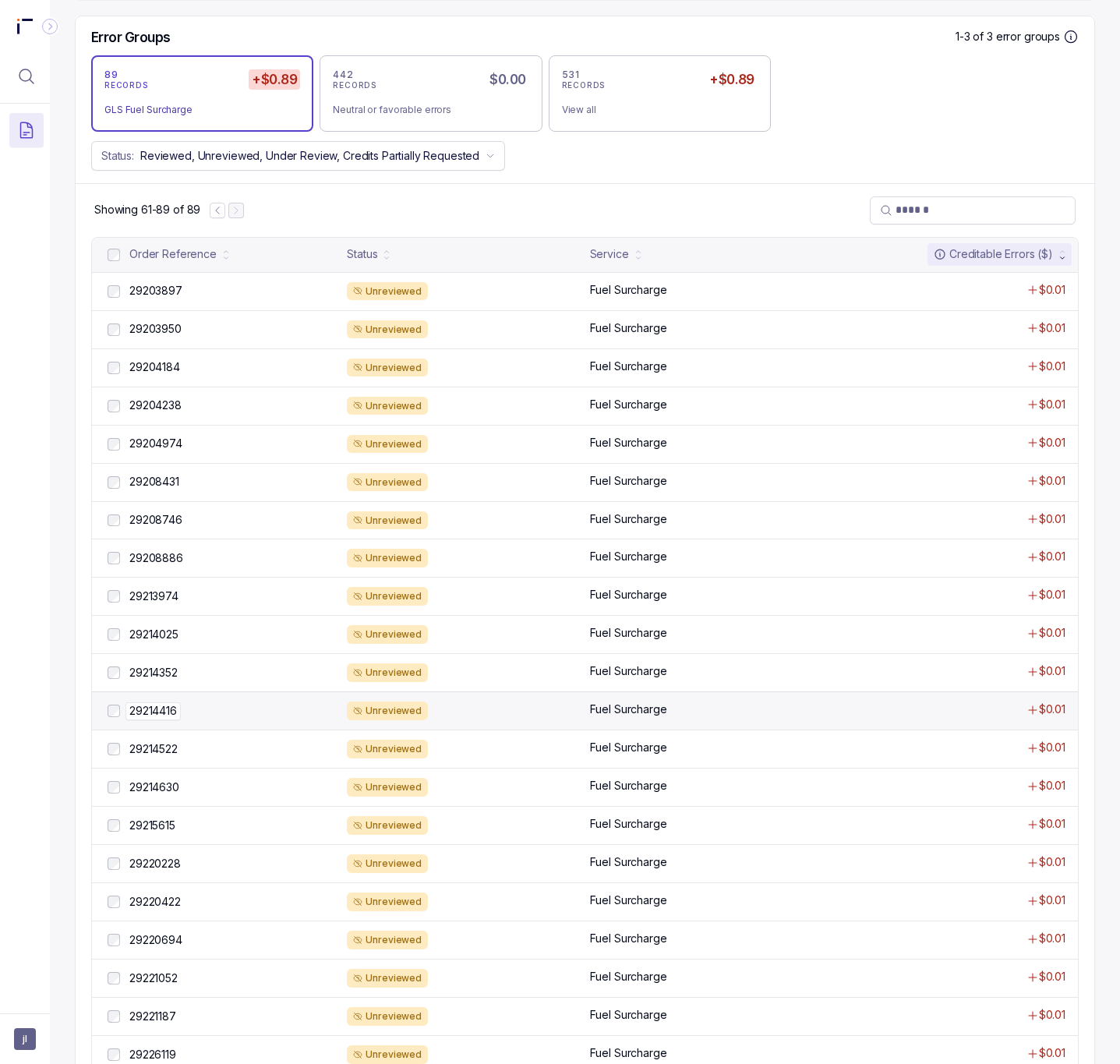
scroll to position [543, 0]
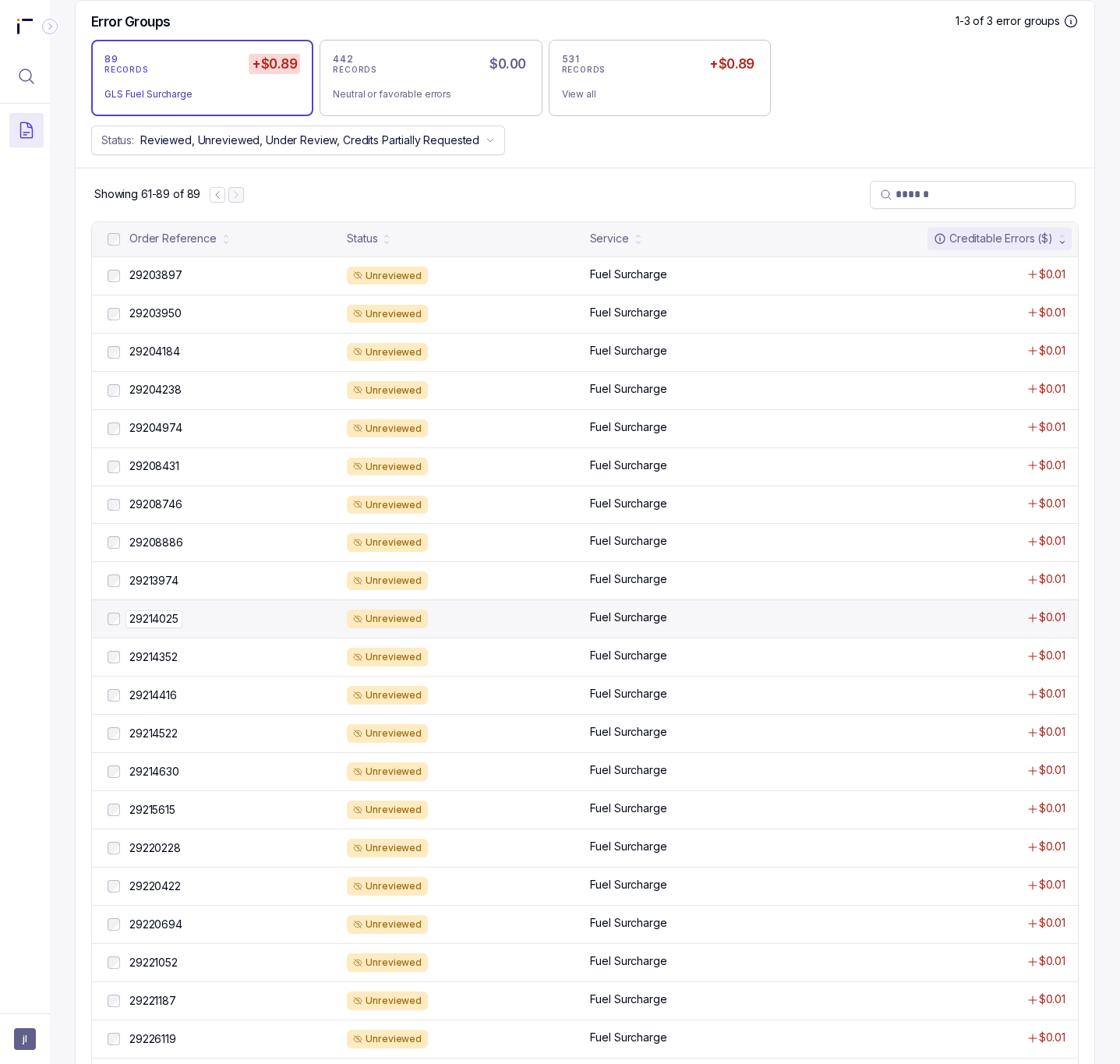
click at [176, 628] on p "29214025" at bounding box center [154, 619] width 57 height 17
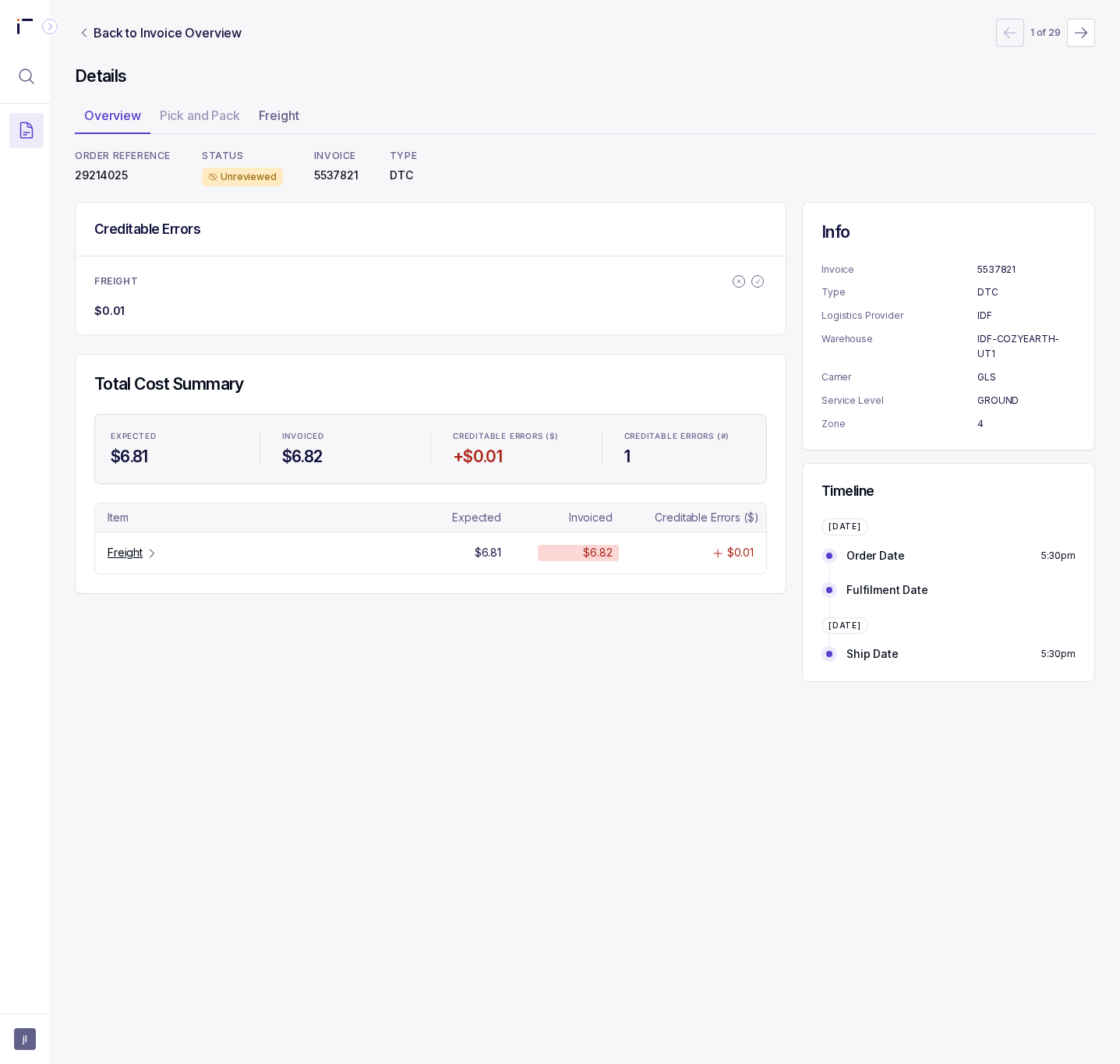
click at [108, 168] on p "29214025" at bounding box center [123, 175] width 96 height 15
click at [110, 180] on p "29214025" at bounding box center [123, 175] width 96 height 15
copy p "29214025"
click at [124, 559] on p "Freight" at bounding box center [124, 552] width 35 height 15
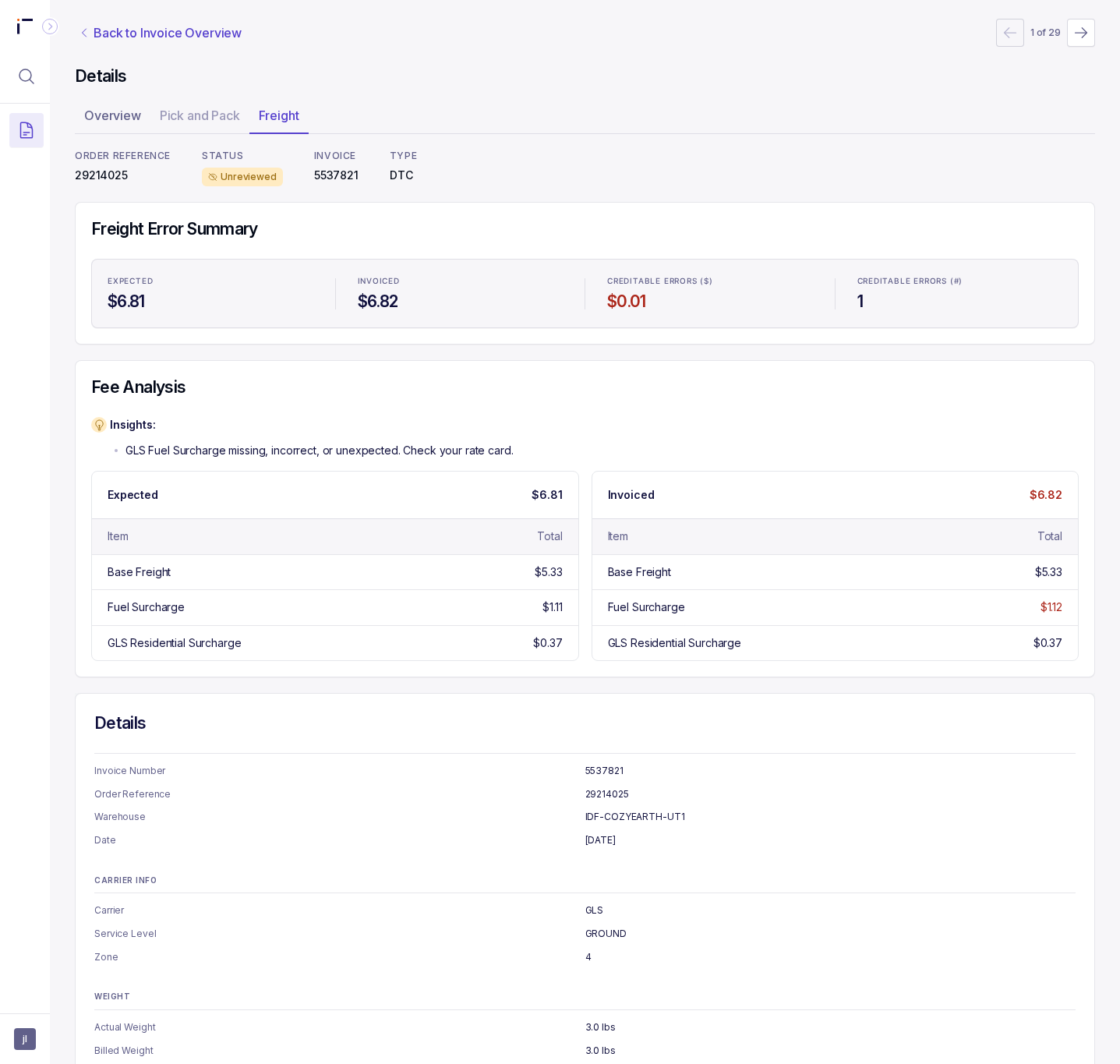
click at [202, 38] on p "Back to Invoice Overview" at bounding box center [168, 33] width 148 height 19
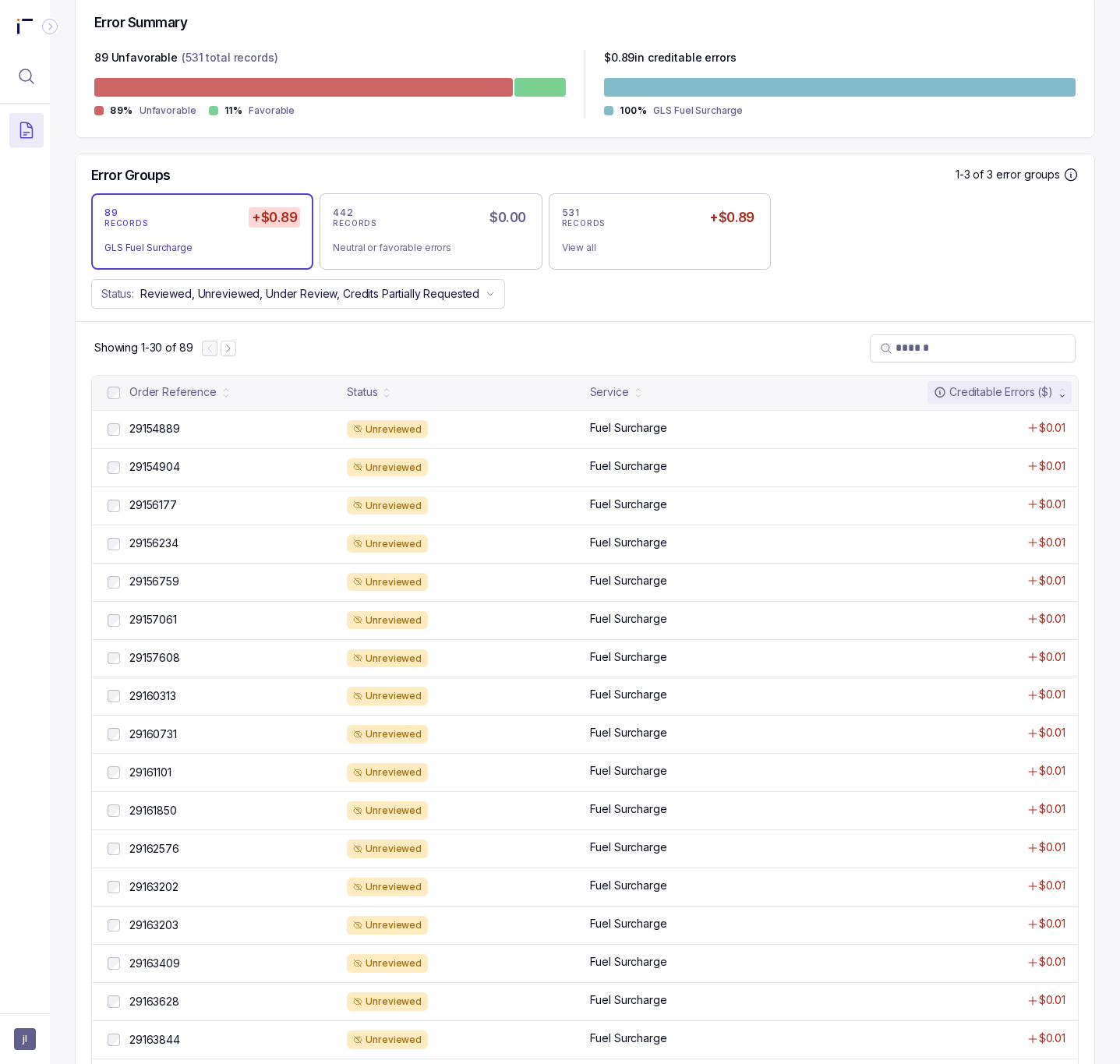
scroll to position [702, 0]
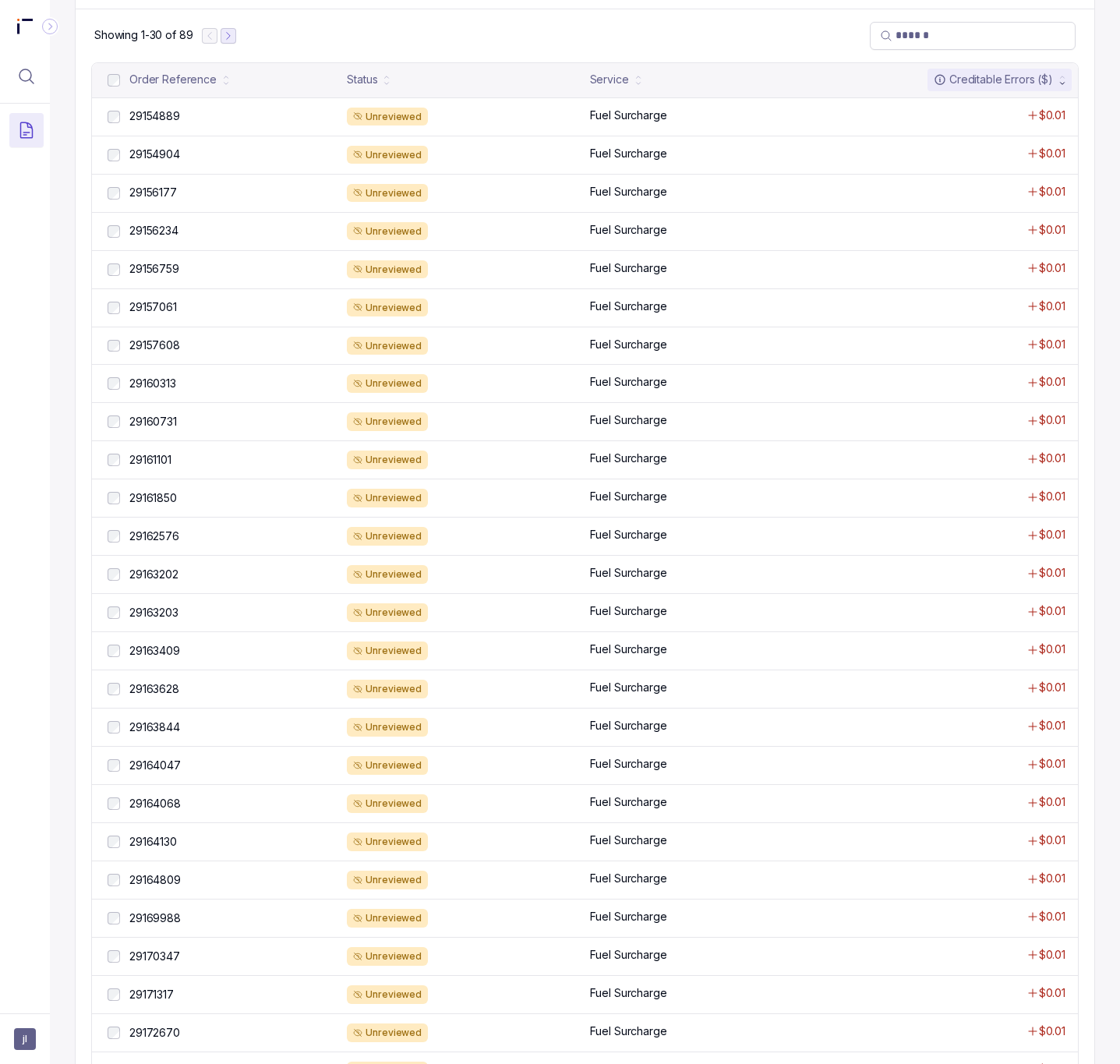
click at [233, 37] on icon "Next Page" at bounding box center [228, 35] width 11 height 11
click at [233, 37] on icon "Next Page" at bounding box center [235, 35] width 11 height 11
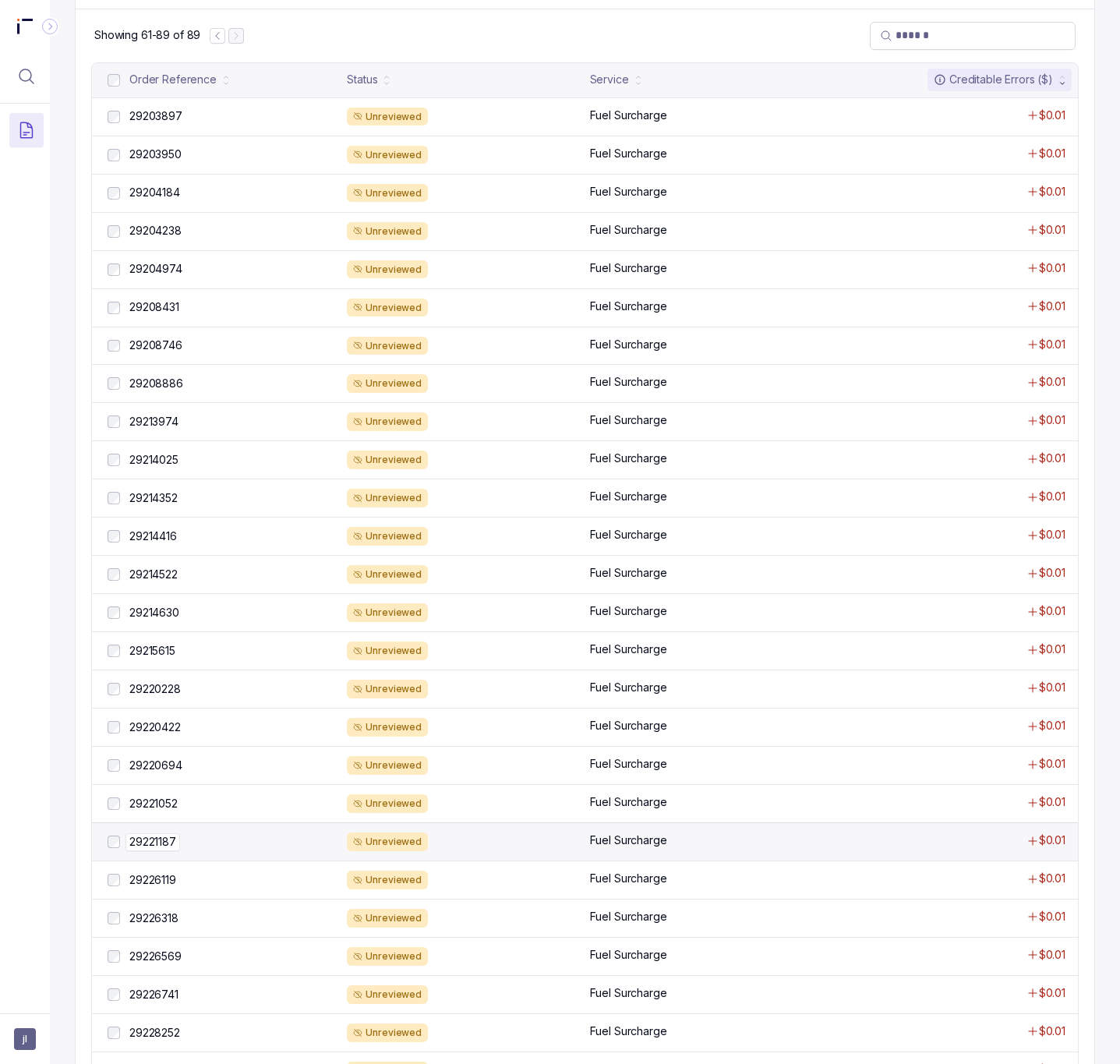
click at [195, 850] on div "29221187 29221187" at bounding box center [233, 842] width 208 height 15
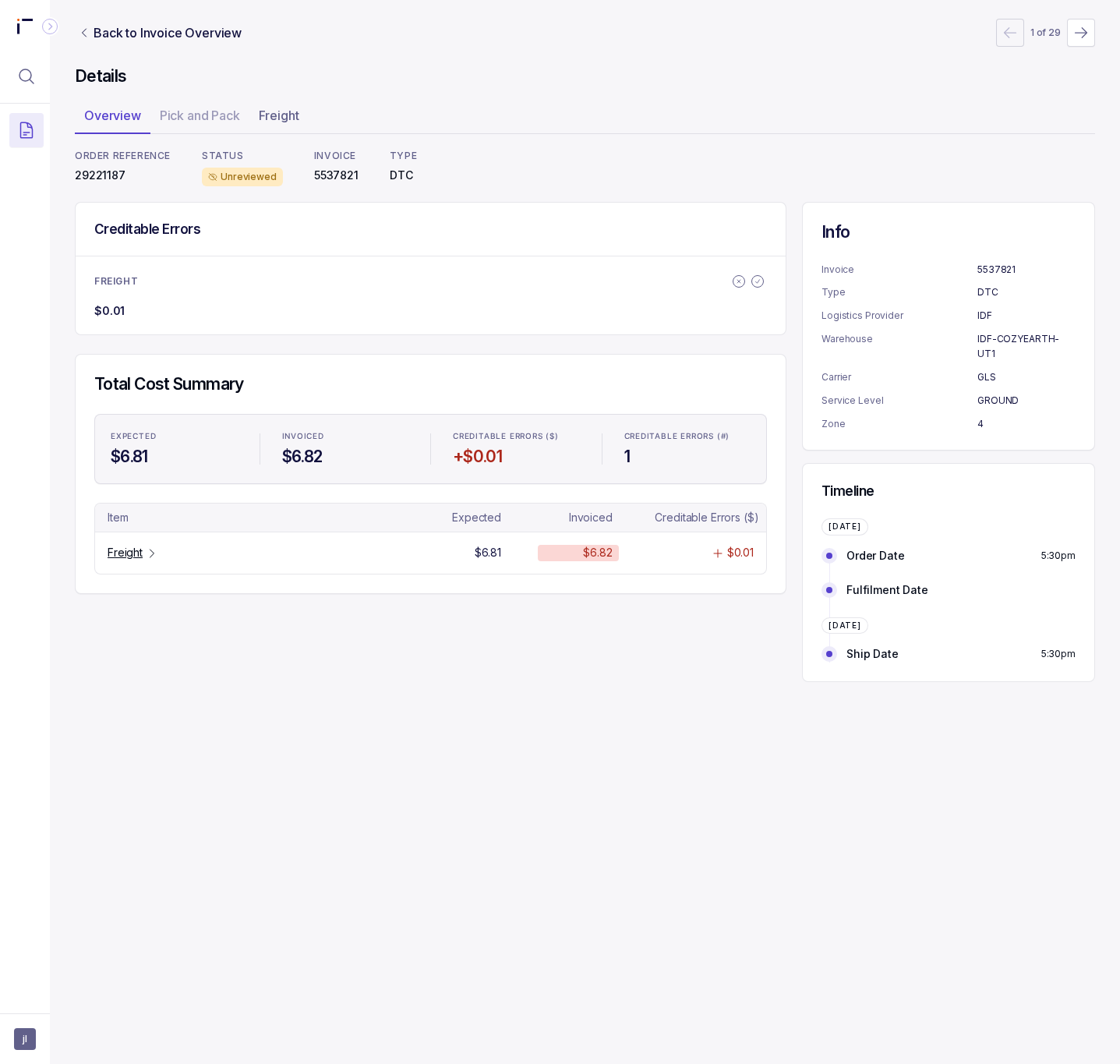
click at [103, 180] on p "29221187" at bounding box center [123, 175] width 96 height 15
copy p "29221187"
click at [134, 556] on p "Freight" at bounding box center [124, 552] width 35 height 15
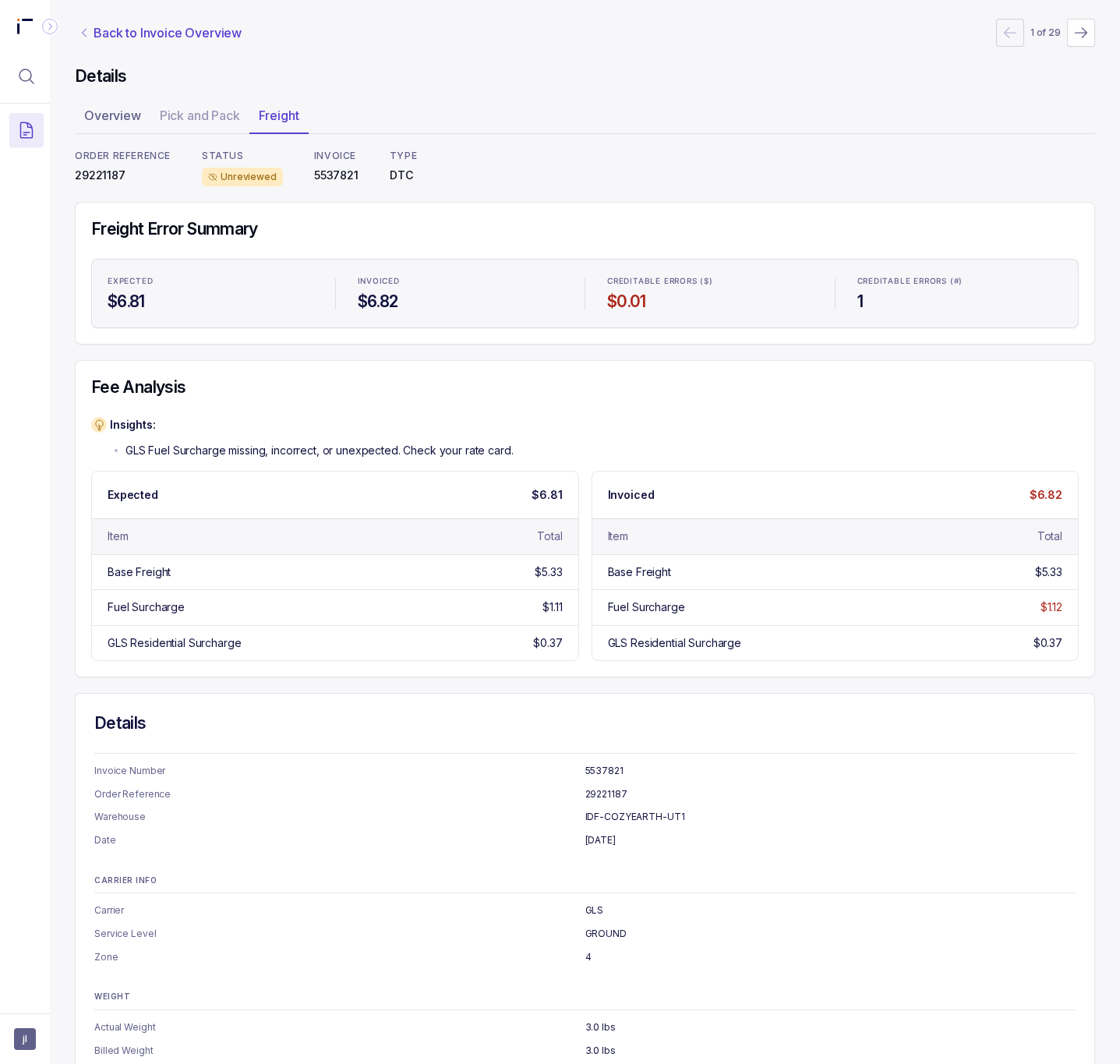
click at [193, 30] on p "Back to Invoice Overview" at bounding box center [168, 33] width 148 height 19
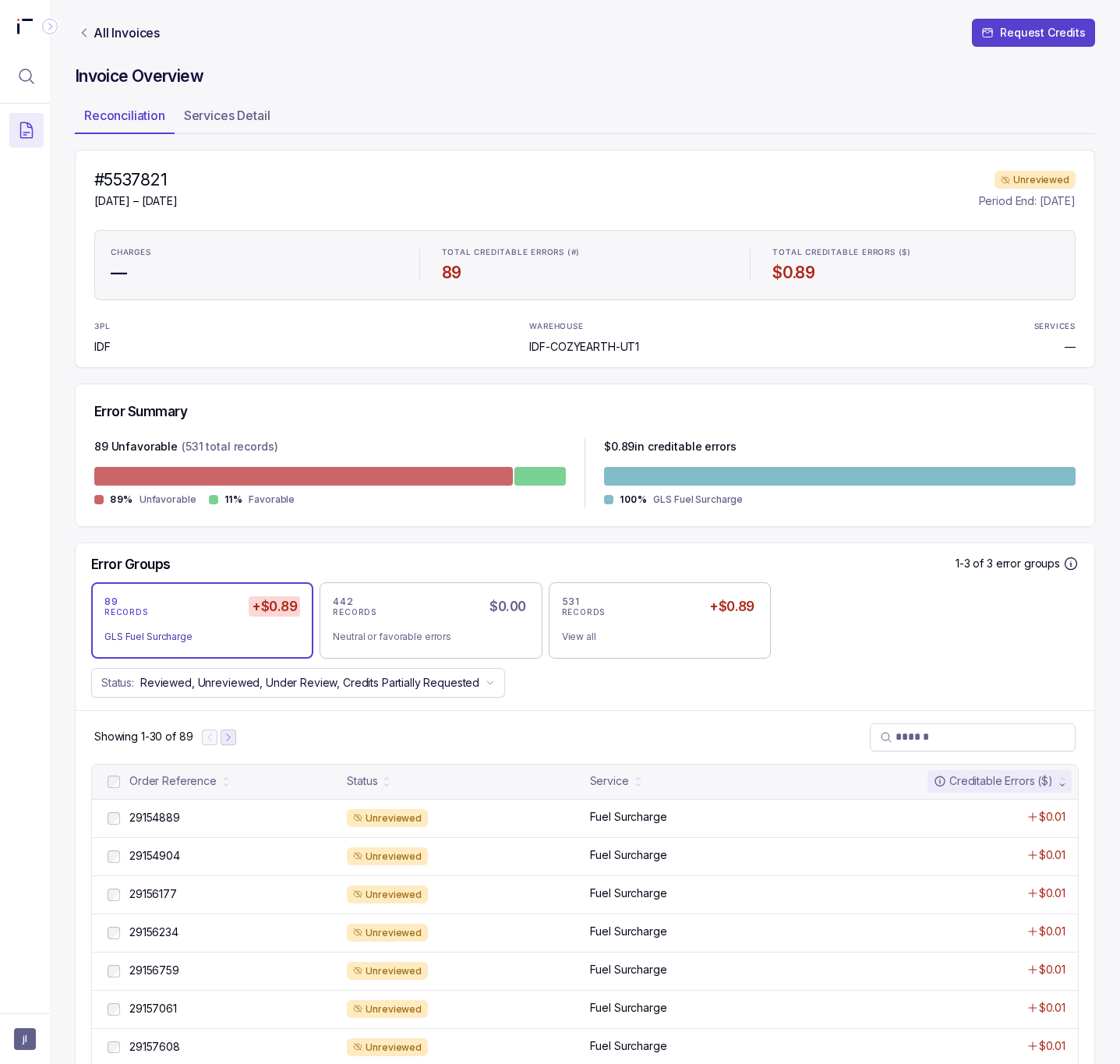
click at [223, 740] on icon "Next Page" at bounding box center [228, 737] width 11 height 11
click at [232, 738] on icon "Next Page" at bounding box center [235, 737] width 11 height 11
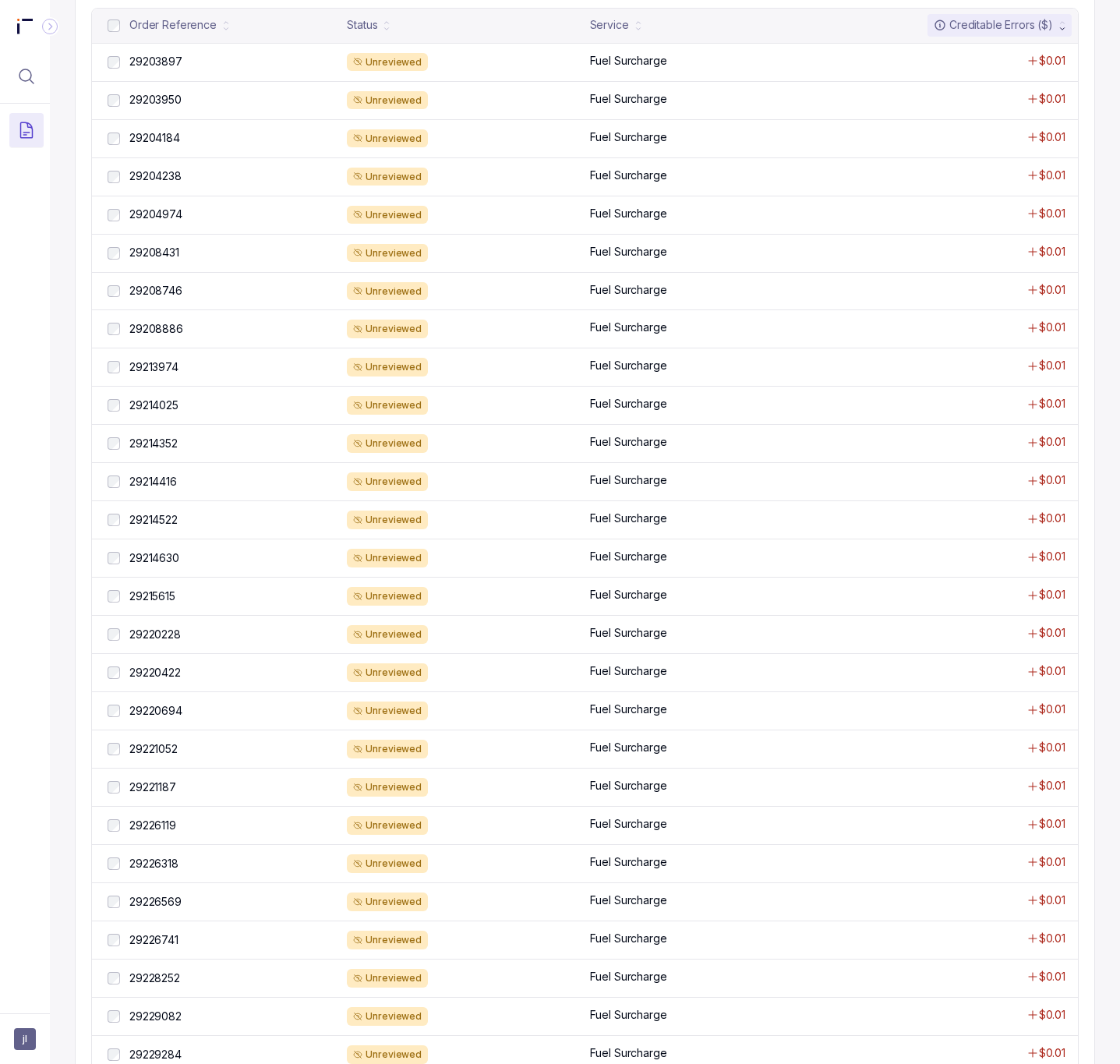
scroll to position [894, 0]
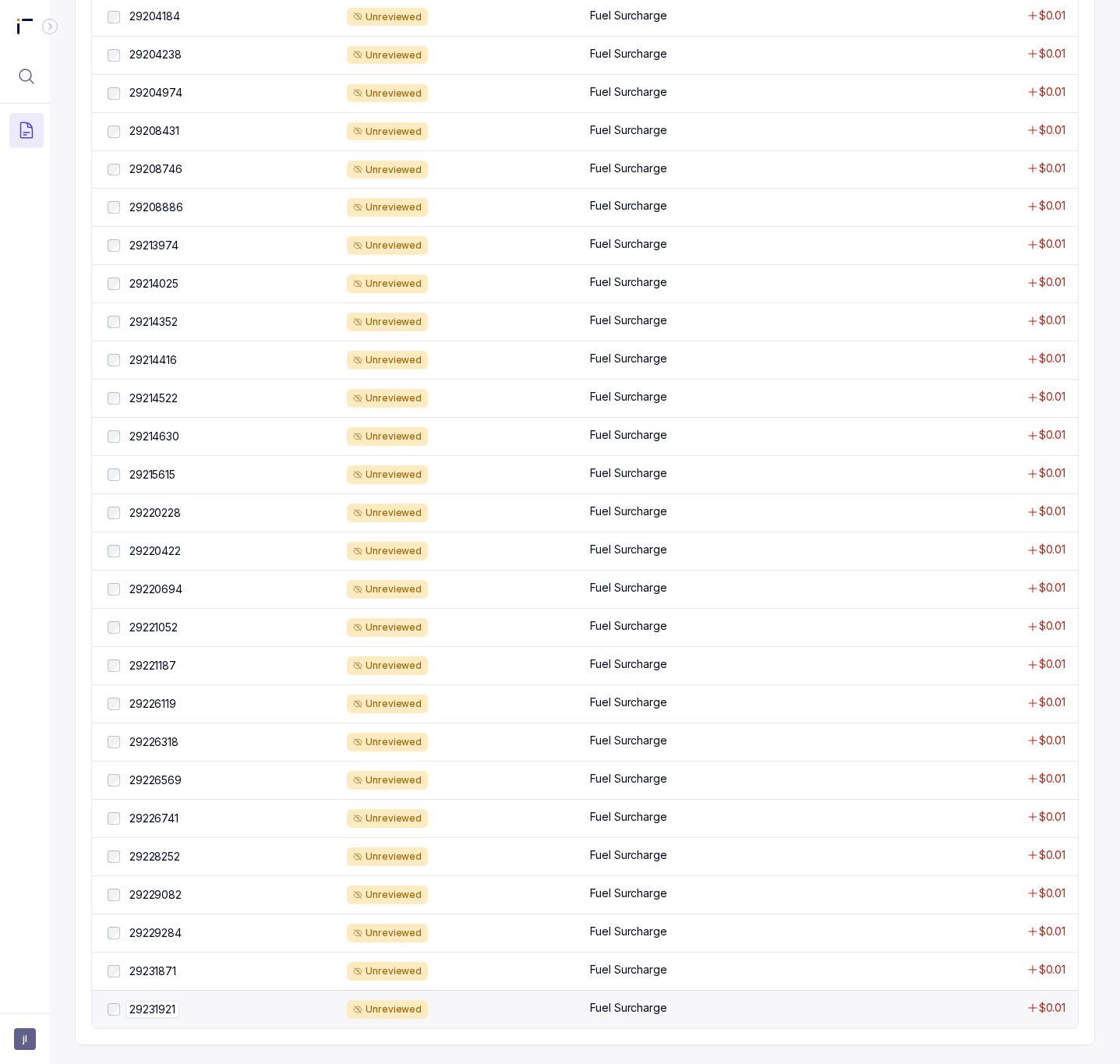
click at [176, 1009] on p "29231921" at bounding box center [152, 1009] width 54 height 17
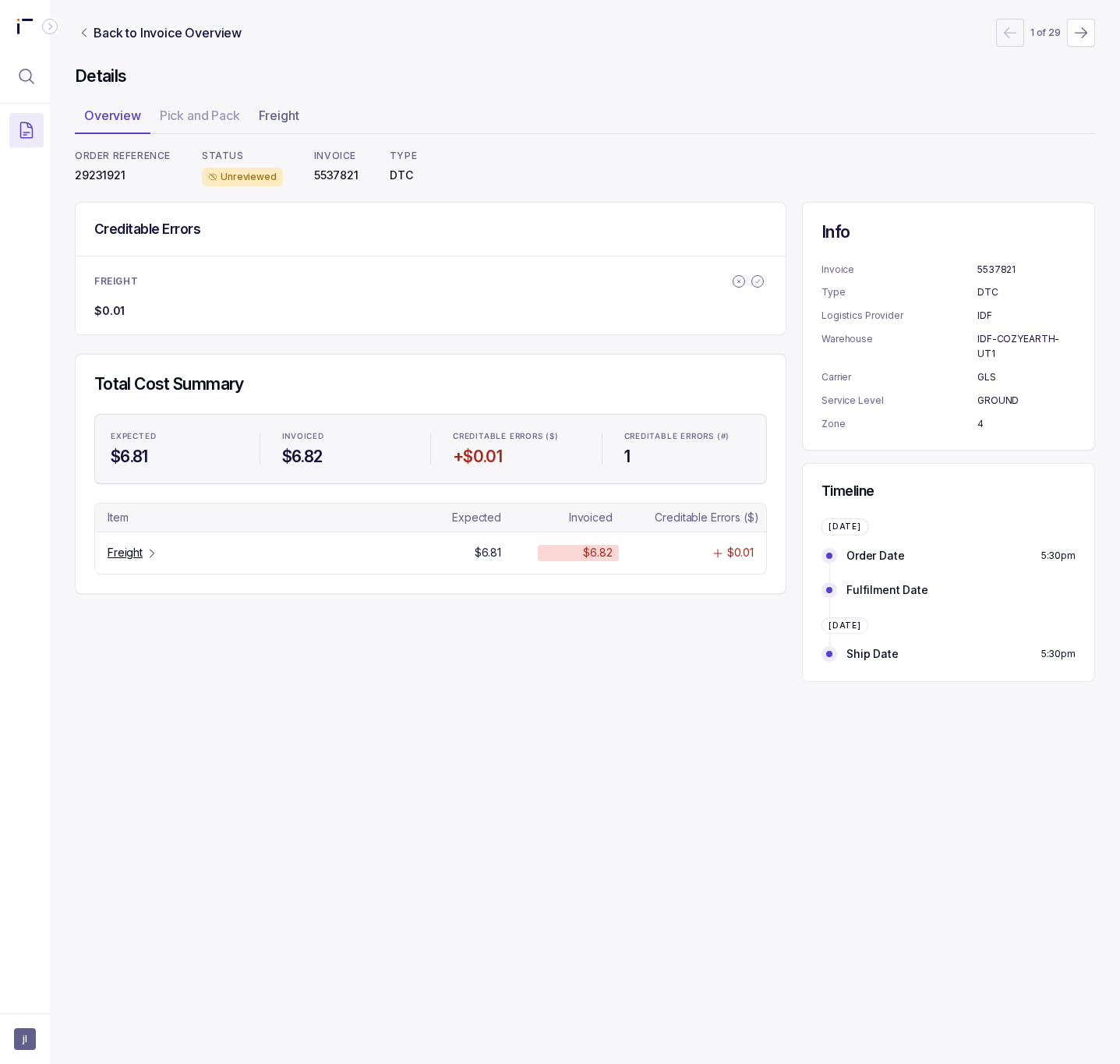
click at [107, 181] on p "29231921" at bounding box center [123, 175] width 96 height 15
copy p "29231921"
click at [133, 560] on p "Freight" at bounding box center [124, 552] width 35 height 15
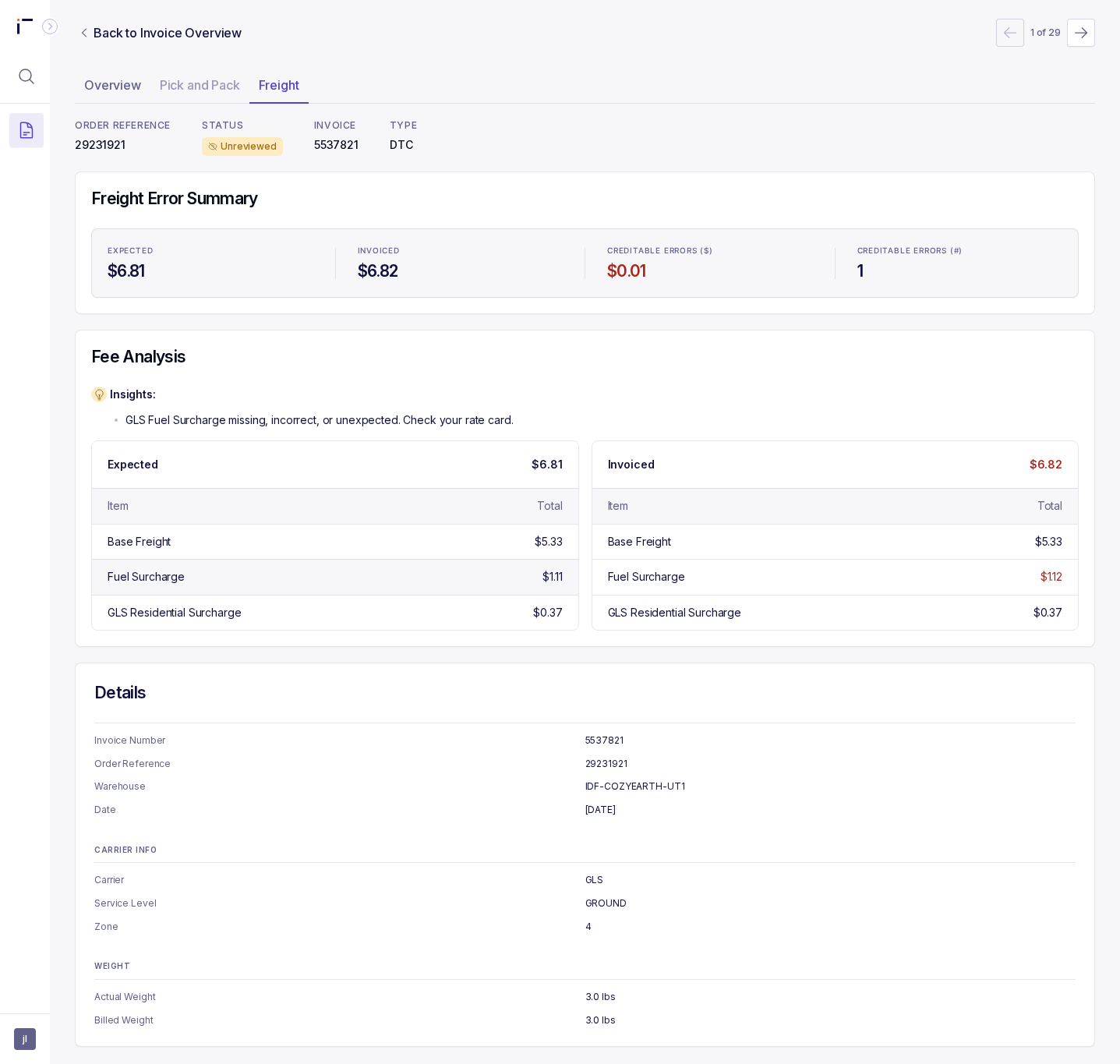
scroll to position [38, 0]
click at [143, 33] on p "Back to Invoice Overview" at bounding box center [168, 33] width 148 height 19
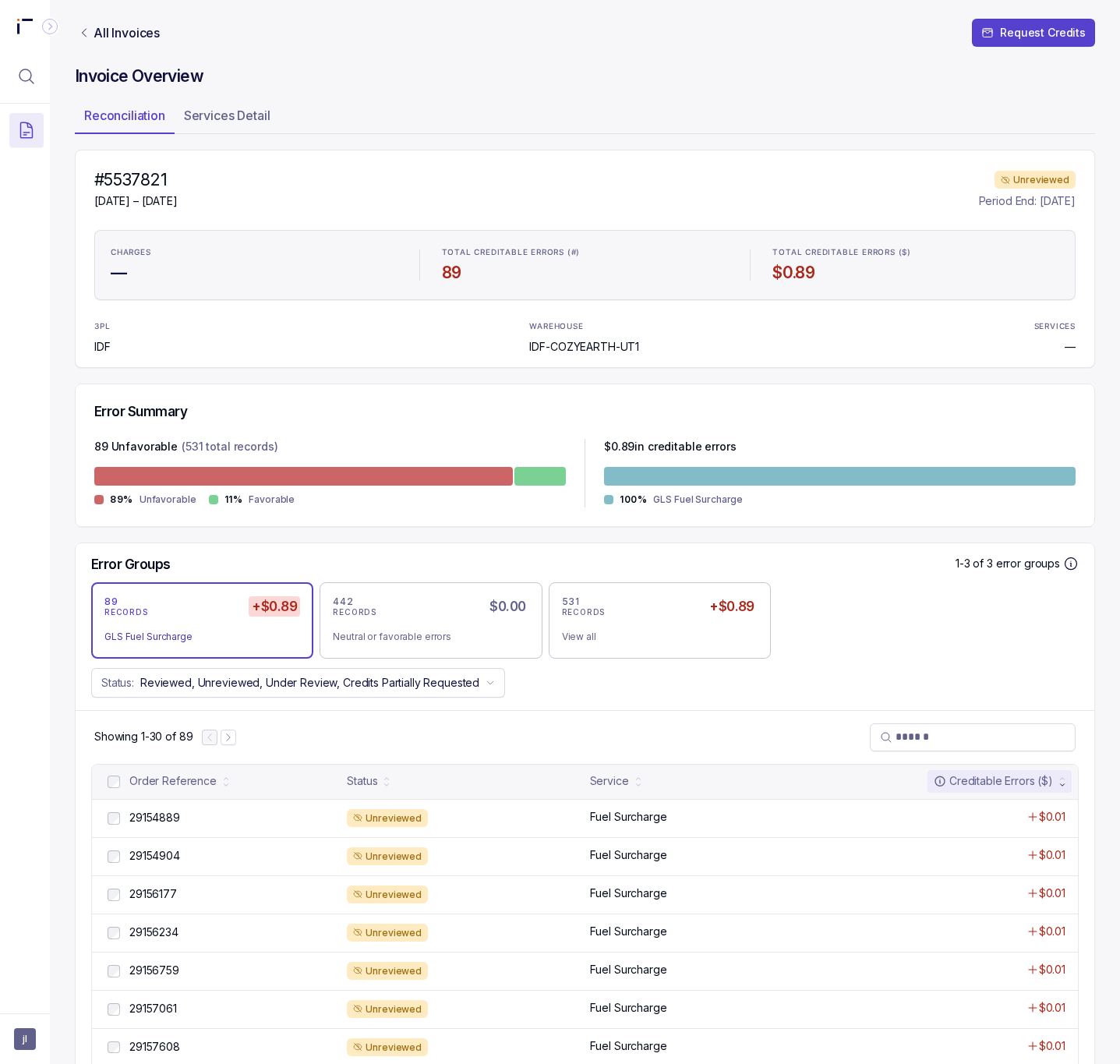
click at [160, 176] on h4 "#5537821" at bounding box center [136, 180] width 84 height 22
copy h4 "5537821"
click at [656, 68] on h4 "Invoice Overview" at bounding box center [585, 76] width 1021 height 22
click at [248, 107] on p "Services Detail" at bounding box center [227, 115] width 86 height 19
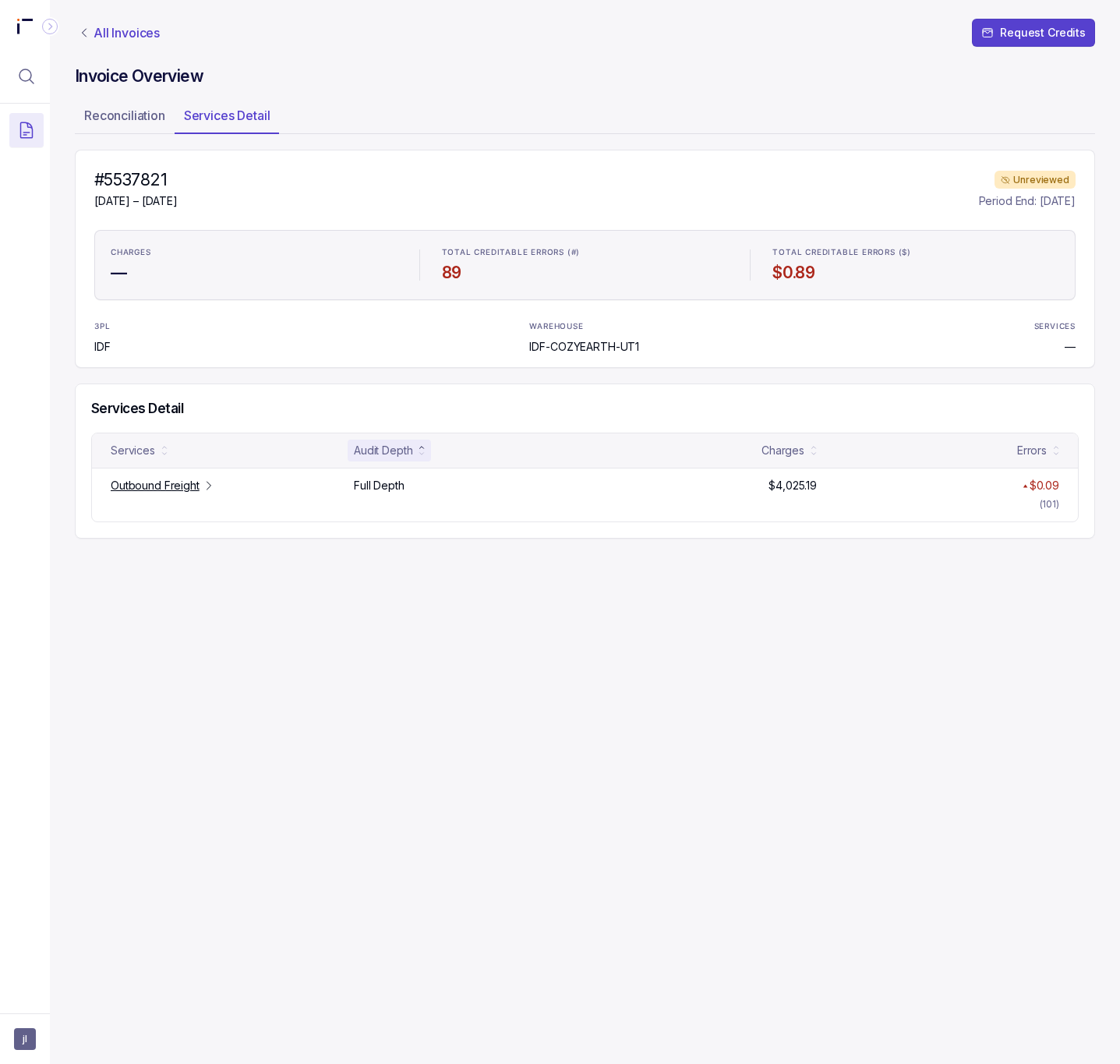
click at [106, 33] on p "All Invoices" at bounding box center [126, 33] width 66 height 15
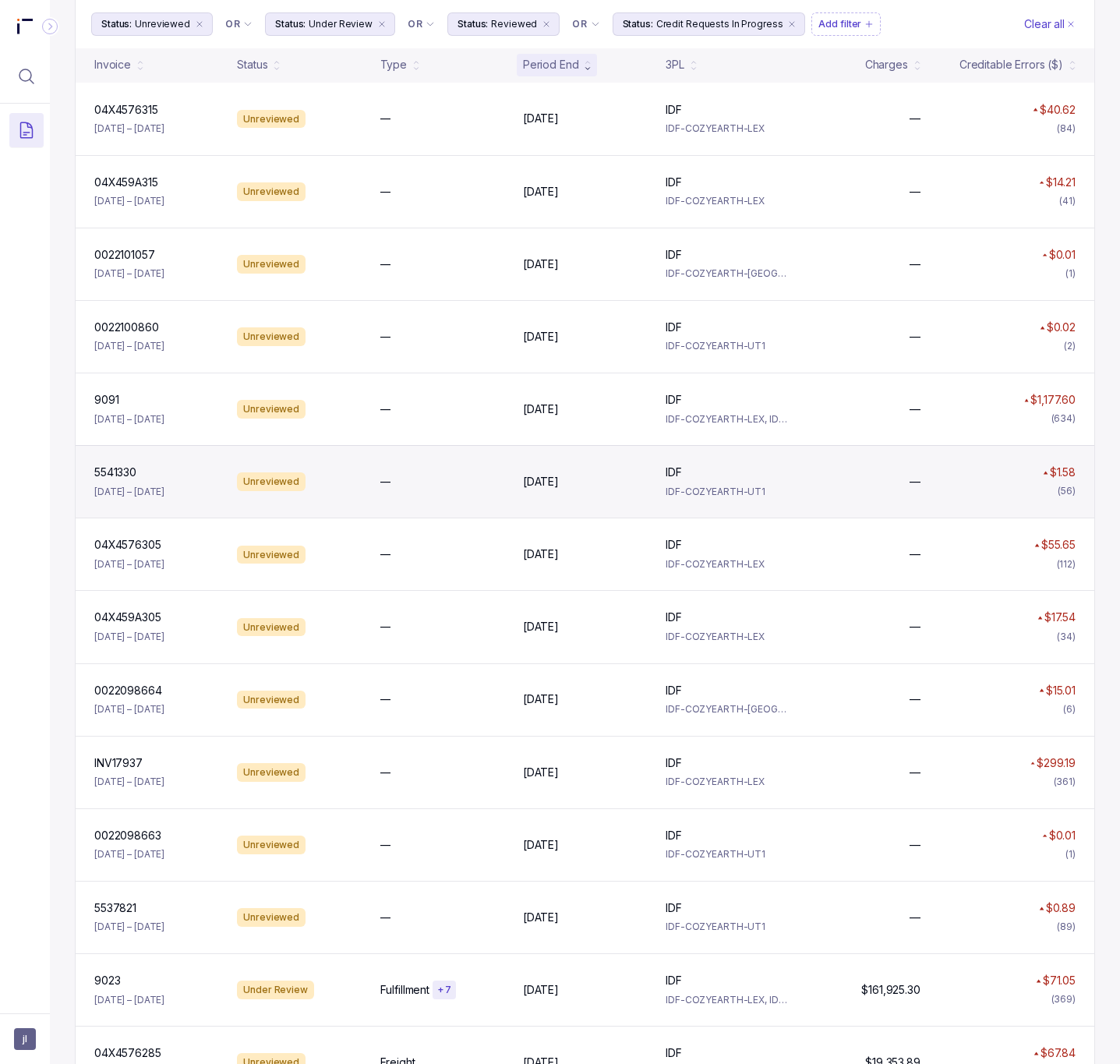
scroll to position [351, 0]
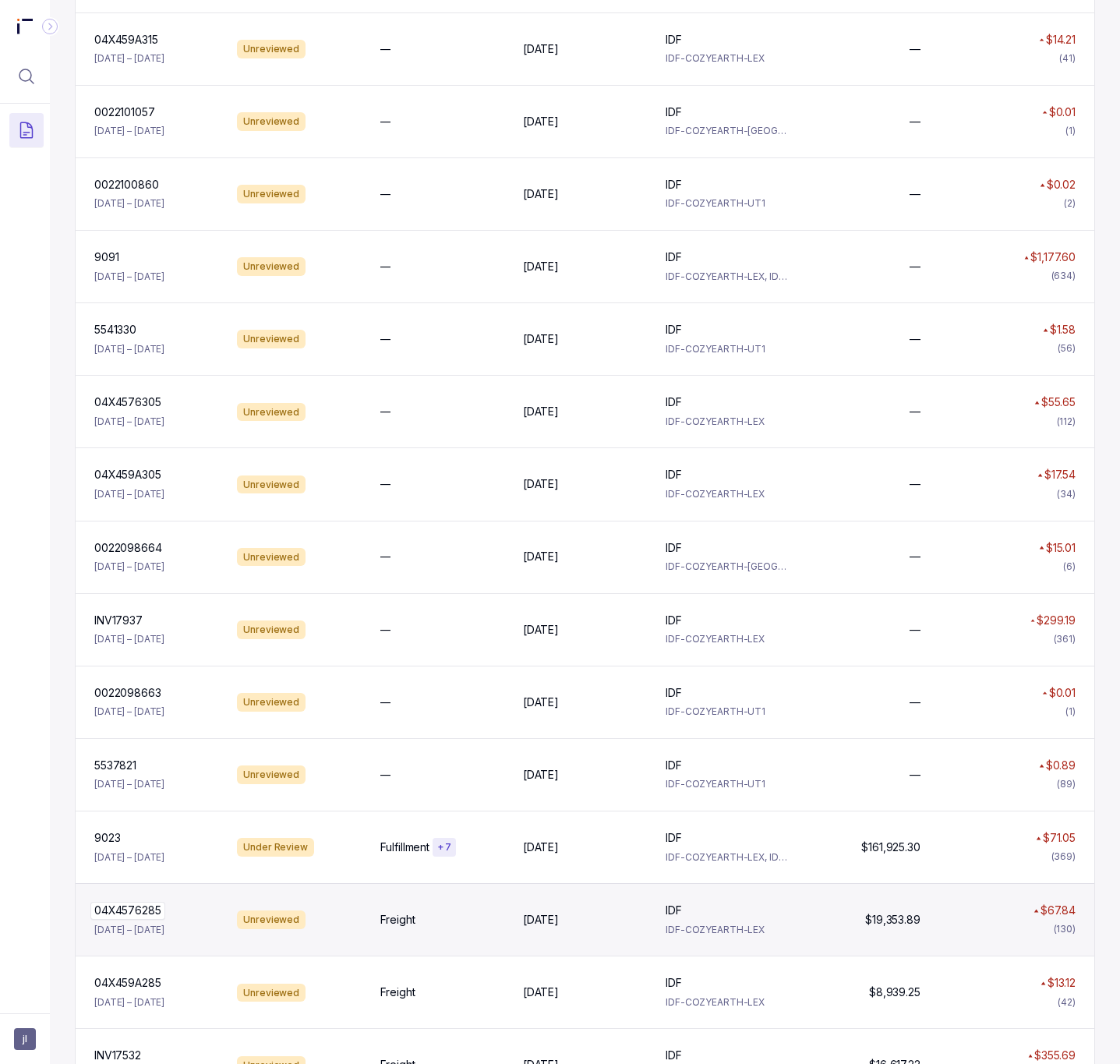
click at [147, 919] on p "04X4576285" at bounding box center [128, 910] width 75 height 17
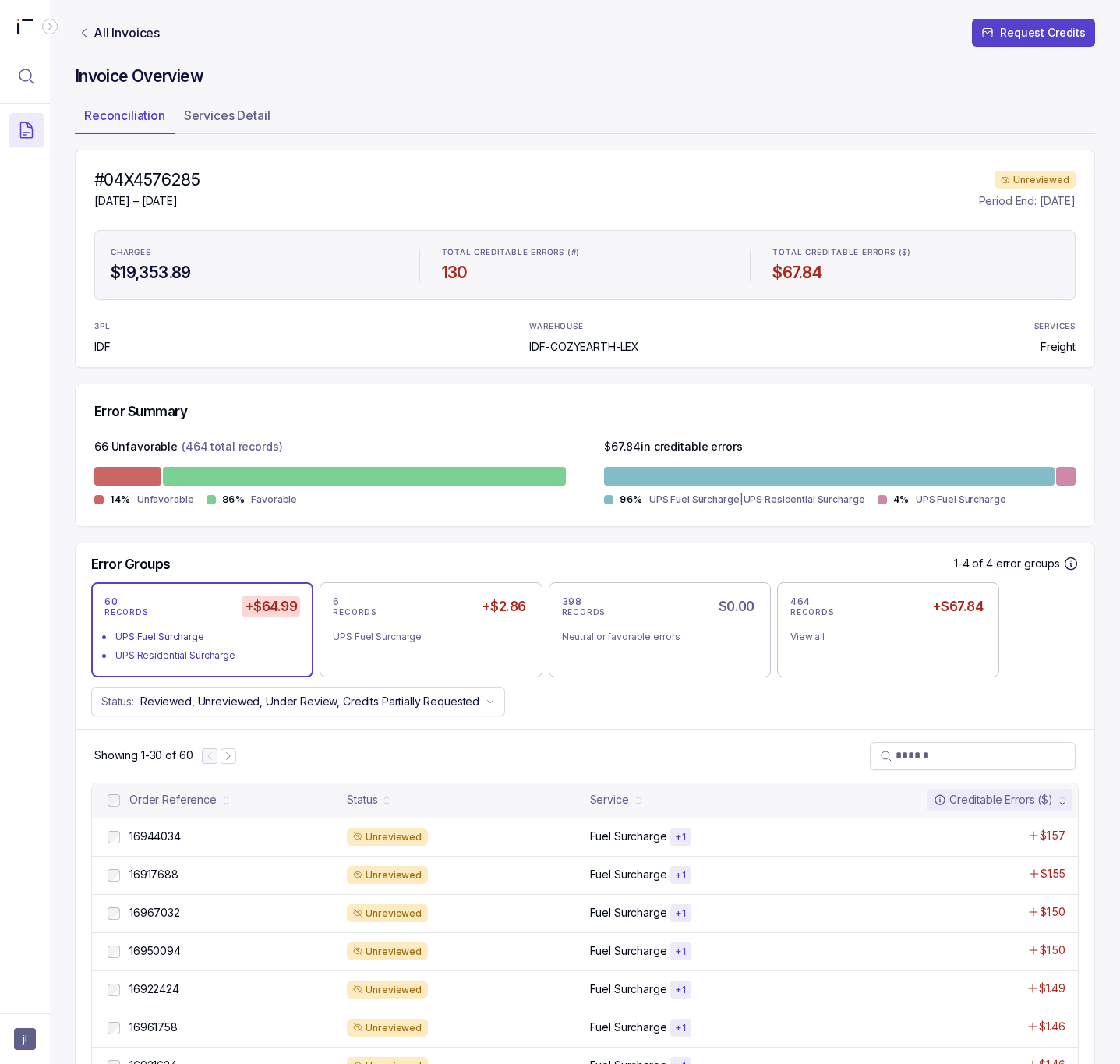
click at [161, 185] on h4 "#04X4576285" at bounding box center [146, 180] width 105 height 22
click at [120, 28] on p "All Invoices" at bounding box center [126, 33] width 66 height 15
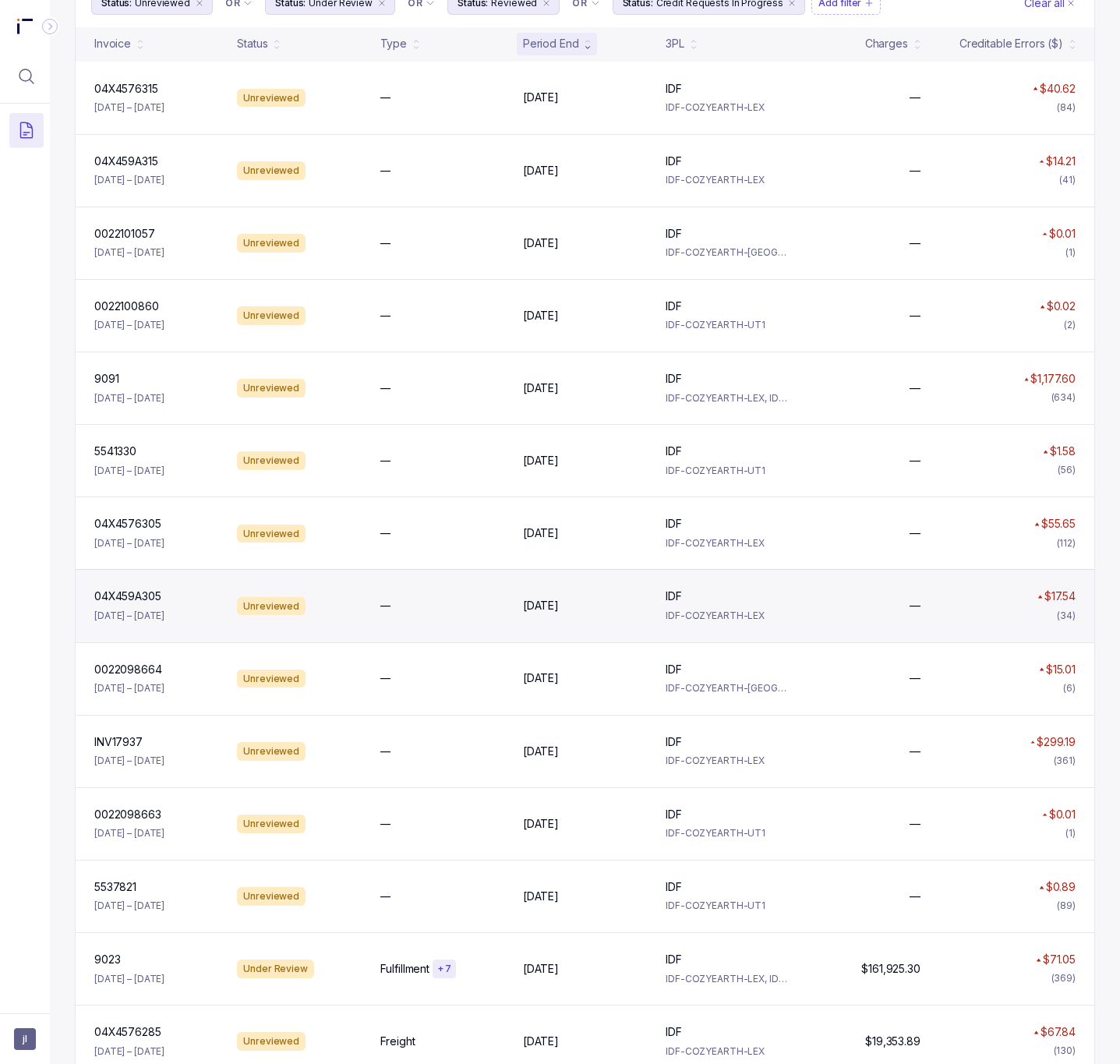
scroll to position [234, 0]
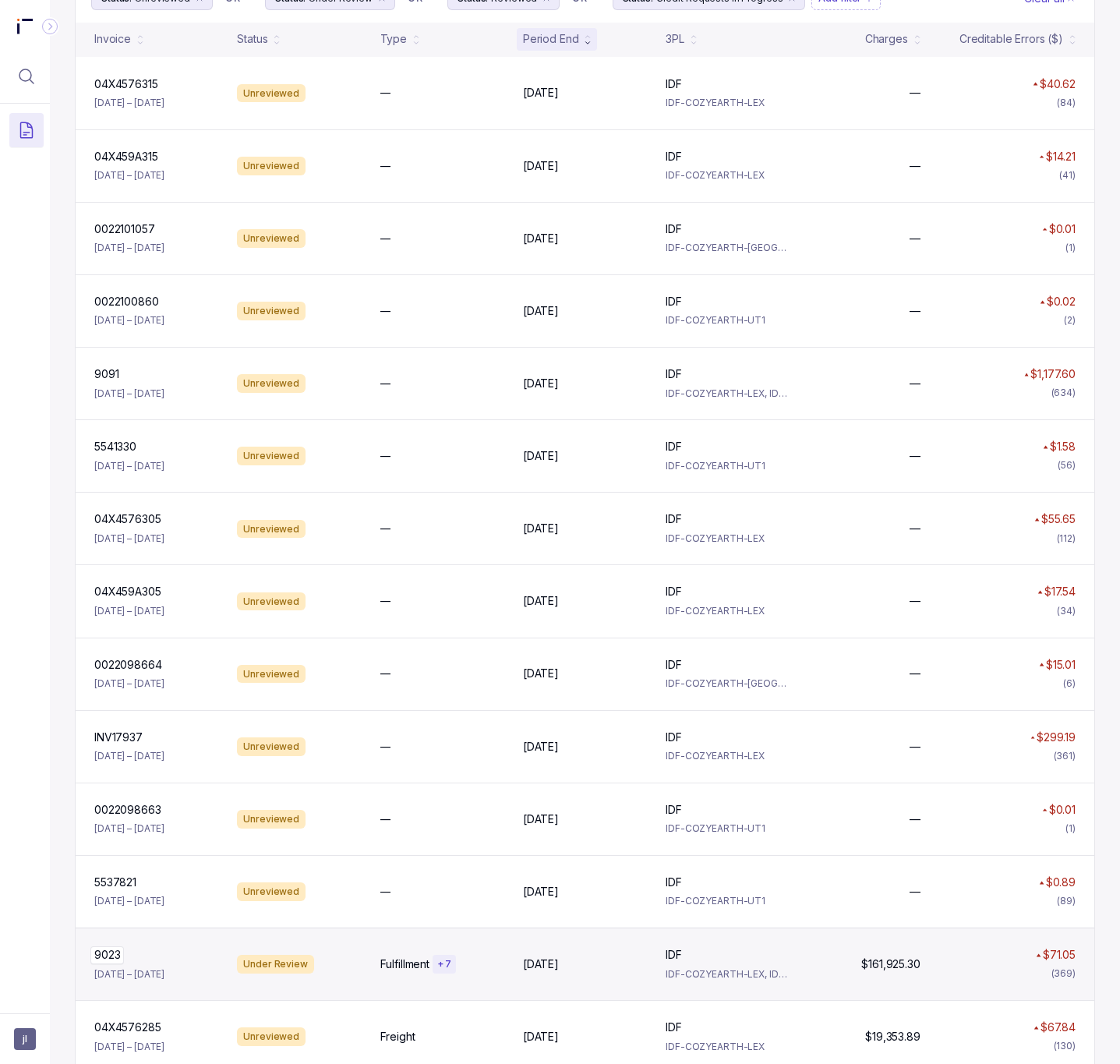
click at [103, 957] on p "9023" at bounding box center [107, 955] width 33 height 17
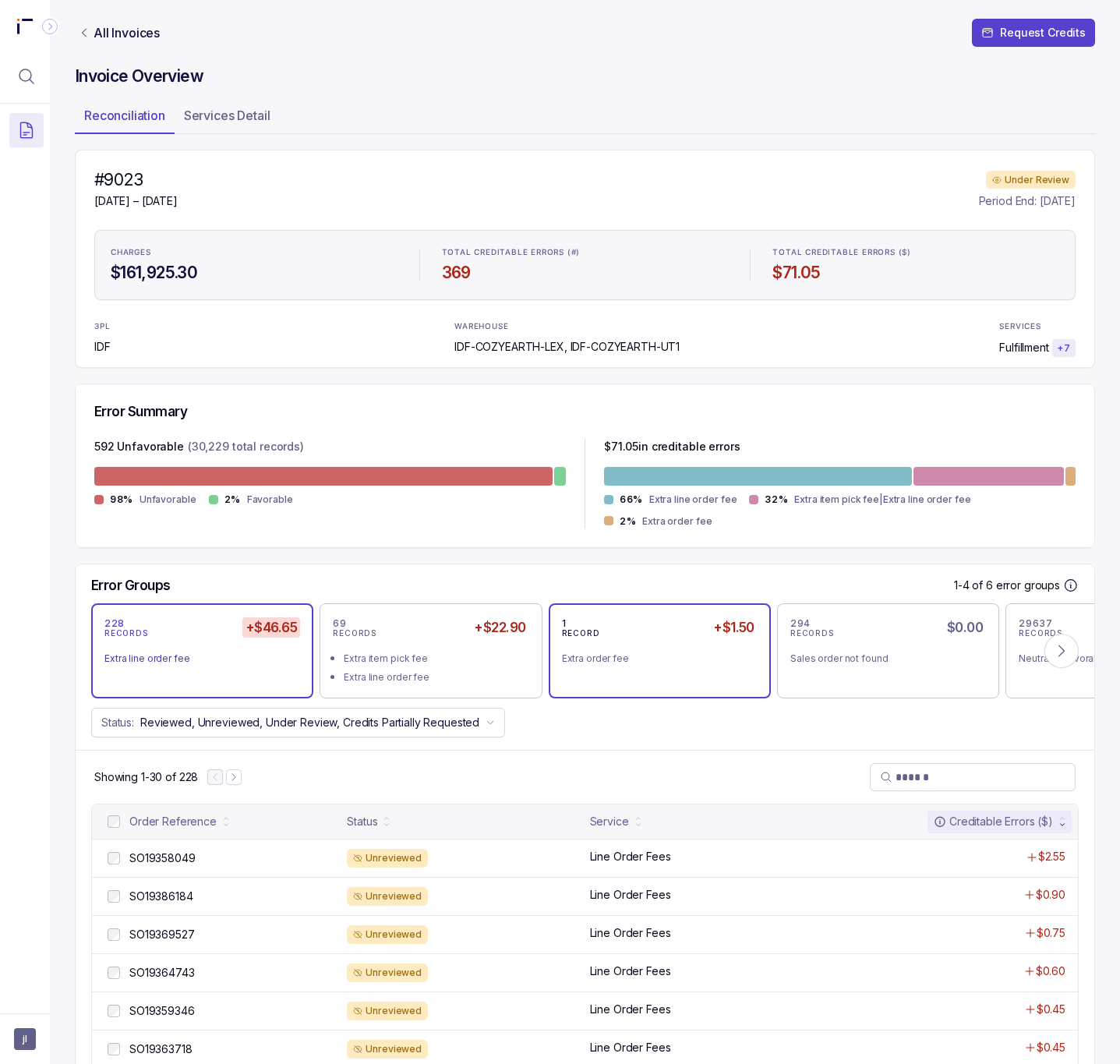
click at [698, 677] on div "1 RECORD +$1.50 Extra order fee" at bounding box center [660, 651] width 196 height 68
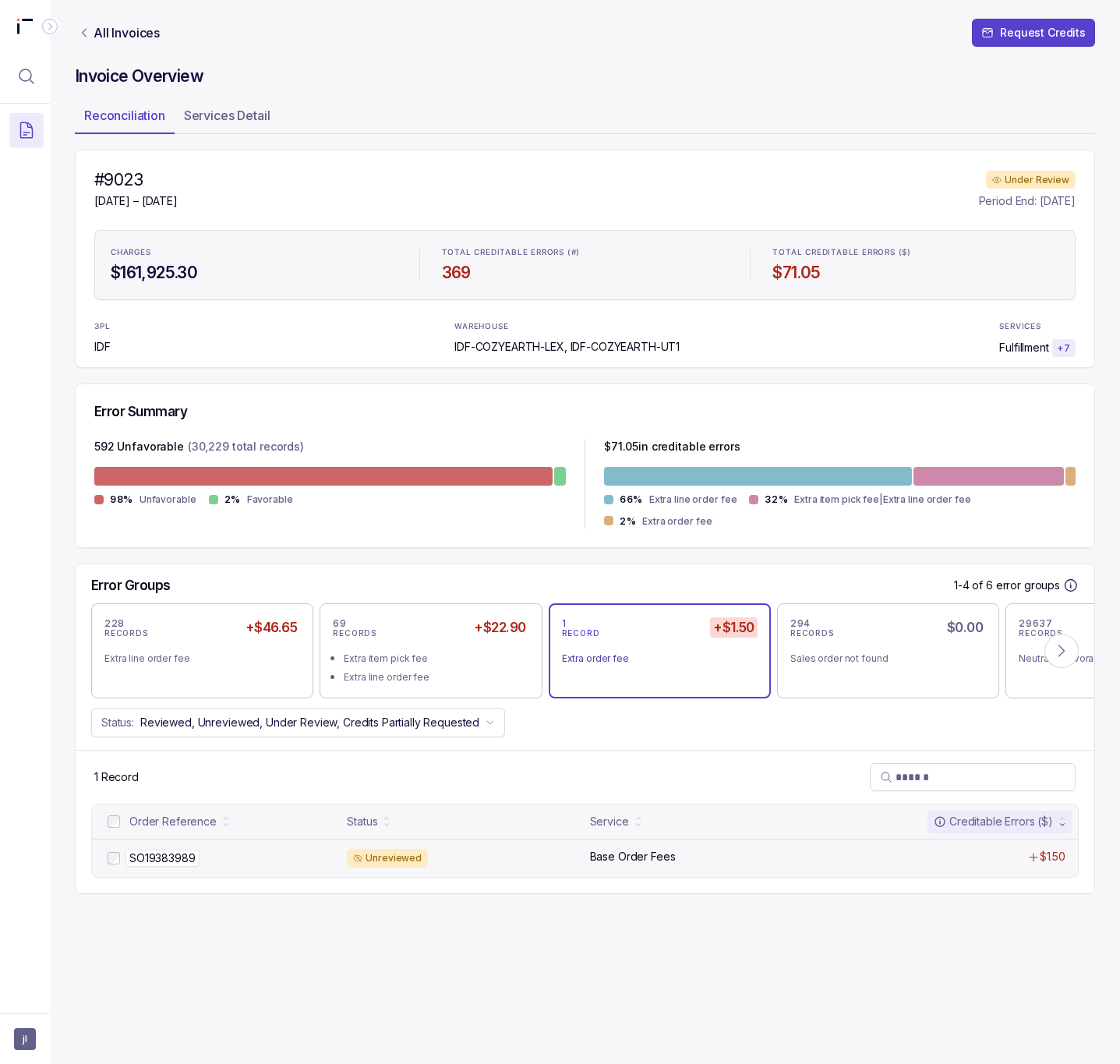
click at [150, 850] on p "SO19383989" at bounding box center [162, 858] width 74 height 17
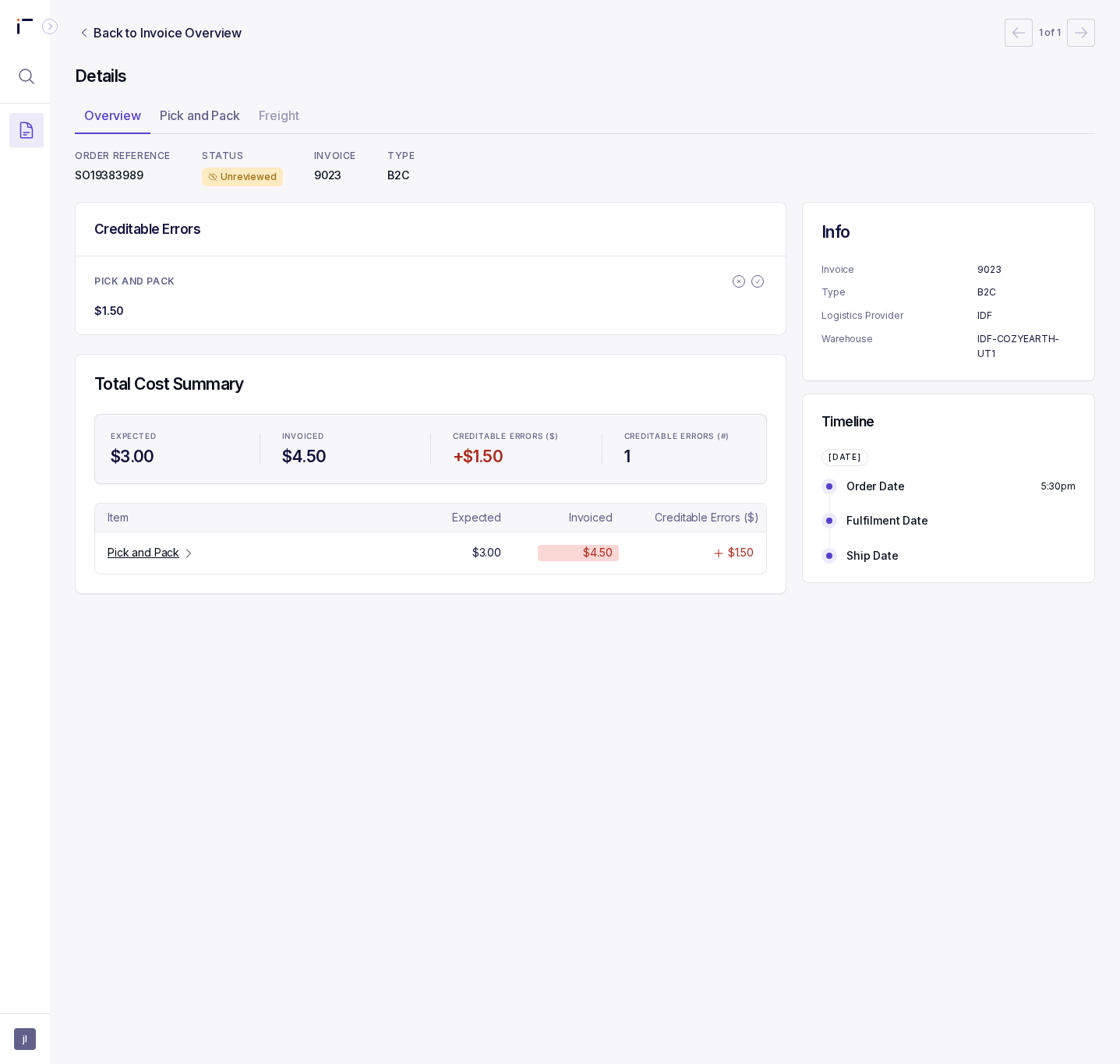
click at [118, 173] on p "SO19383989" at bounding box center [123, 175] width 96 height 15
click at [139, 560] on p "Pick and Pack" at bounding box center [143, 552] width 72 height 15
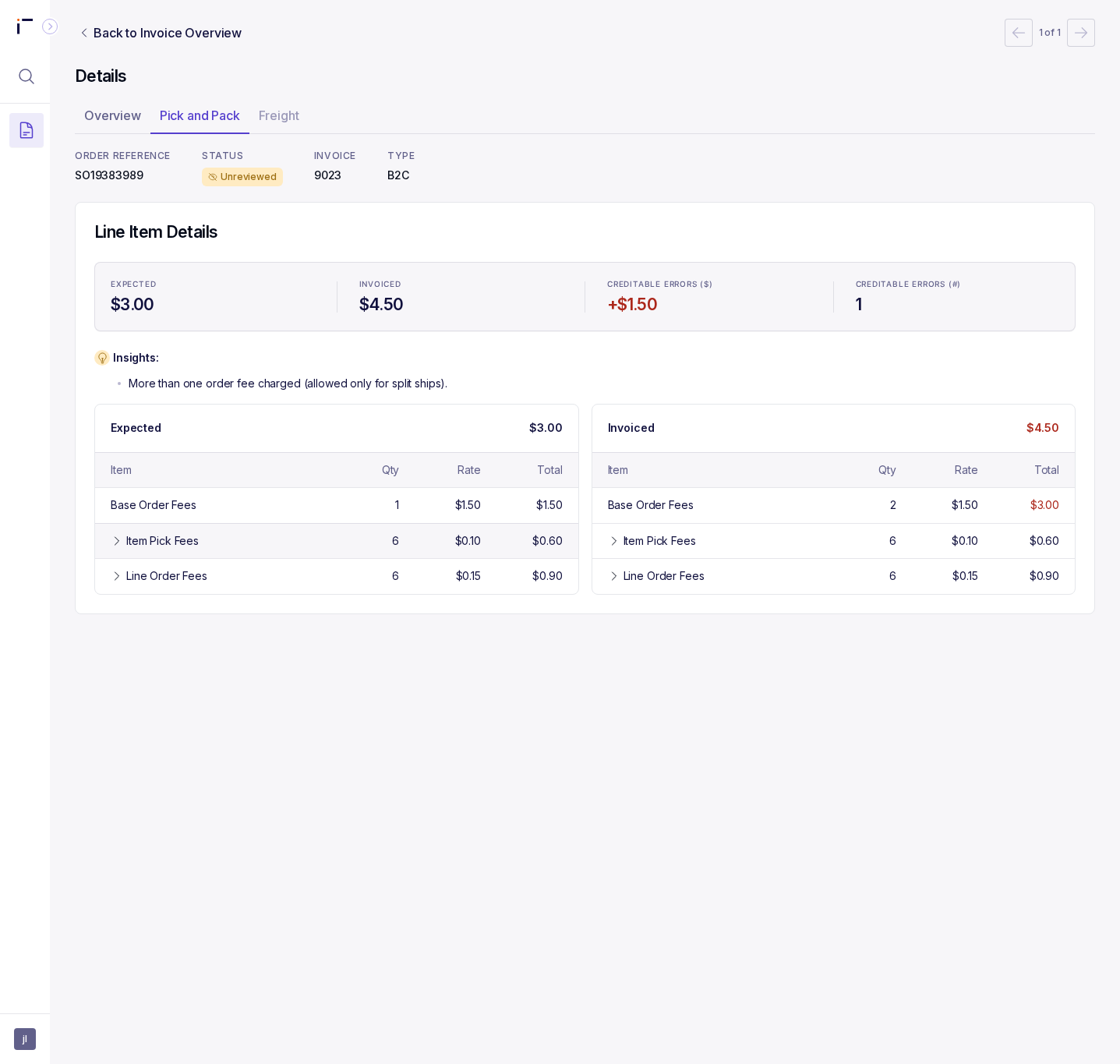
click at [173, 536] on div "Item Pick Fees" at bounding box center [162, 541] width 72 height 15
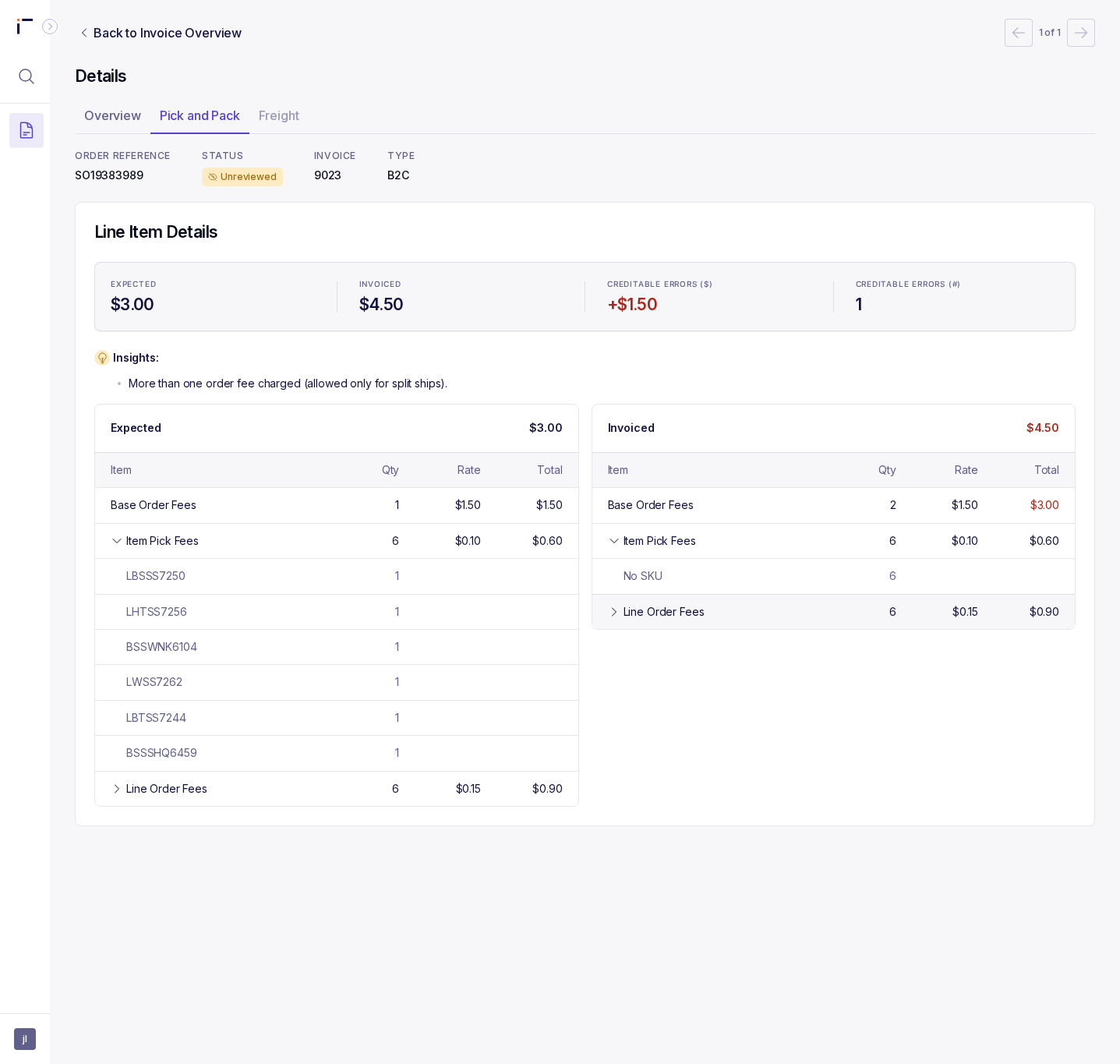
click at [669, 606] on div "Line Order Fees 6 $0.15 $0.90" at bounding box center [835, 611] width 483 height 35
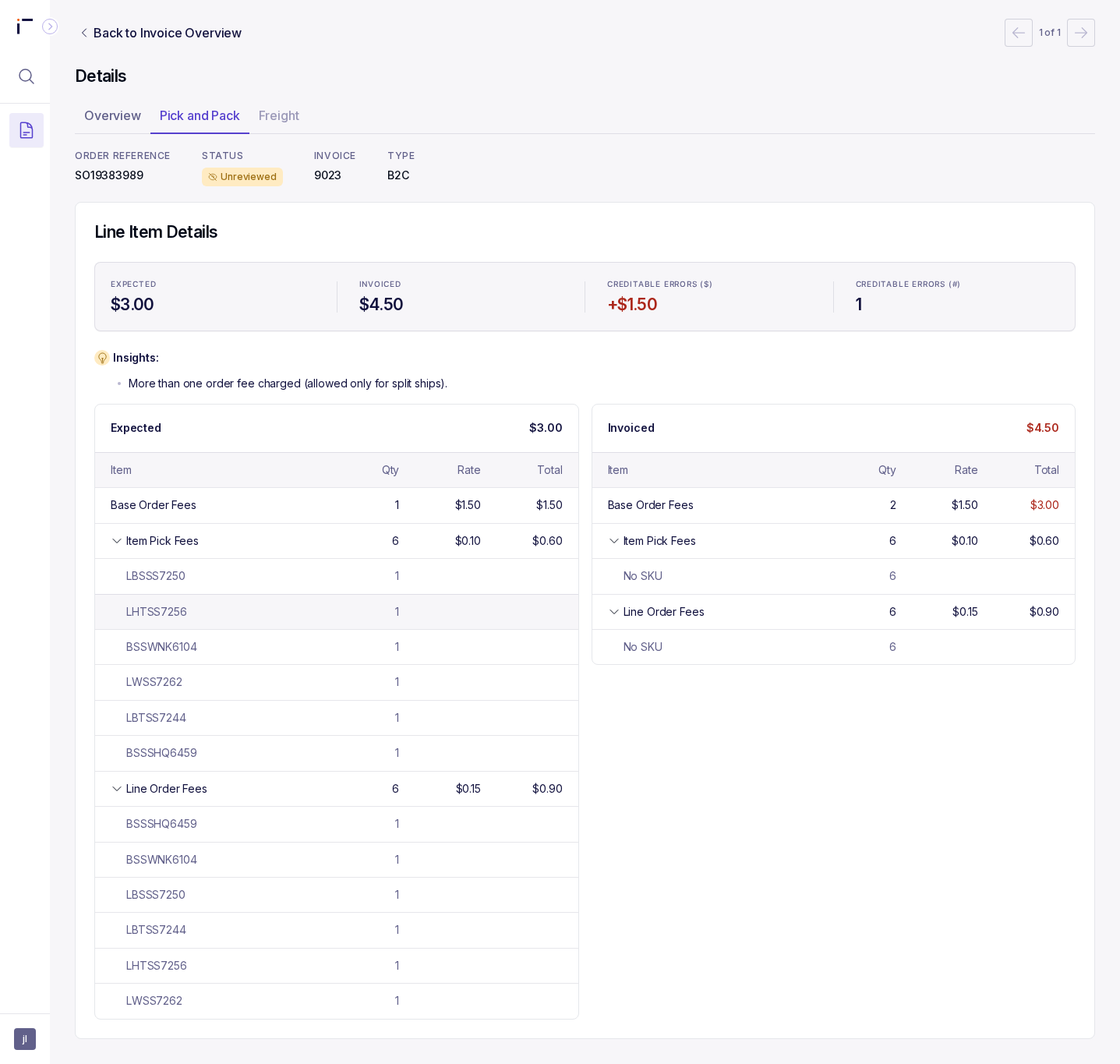
scroll to position [2, 0]
click at [126, 543] on div "Item Pick Fees" at bounding box center [162, 541] width 72 height 15
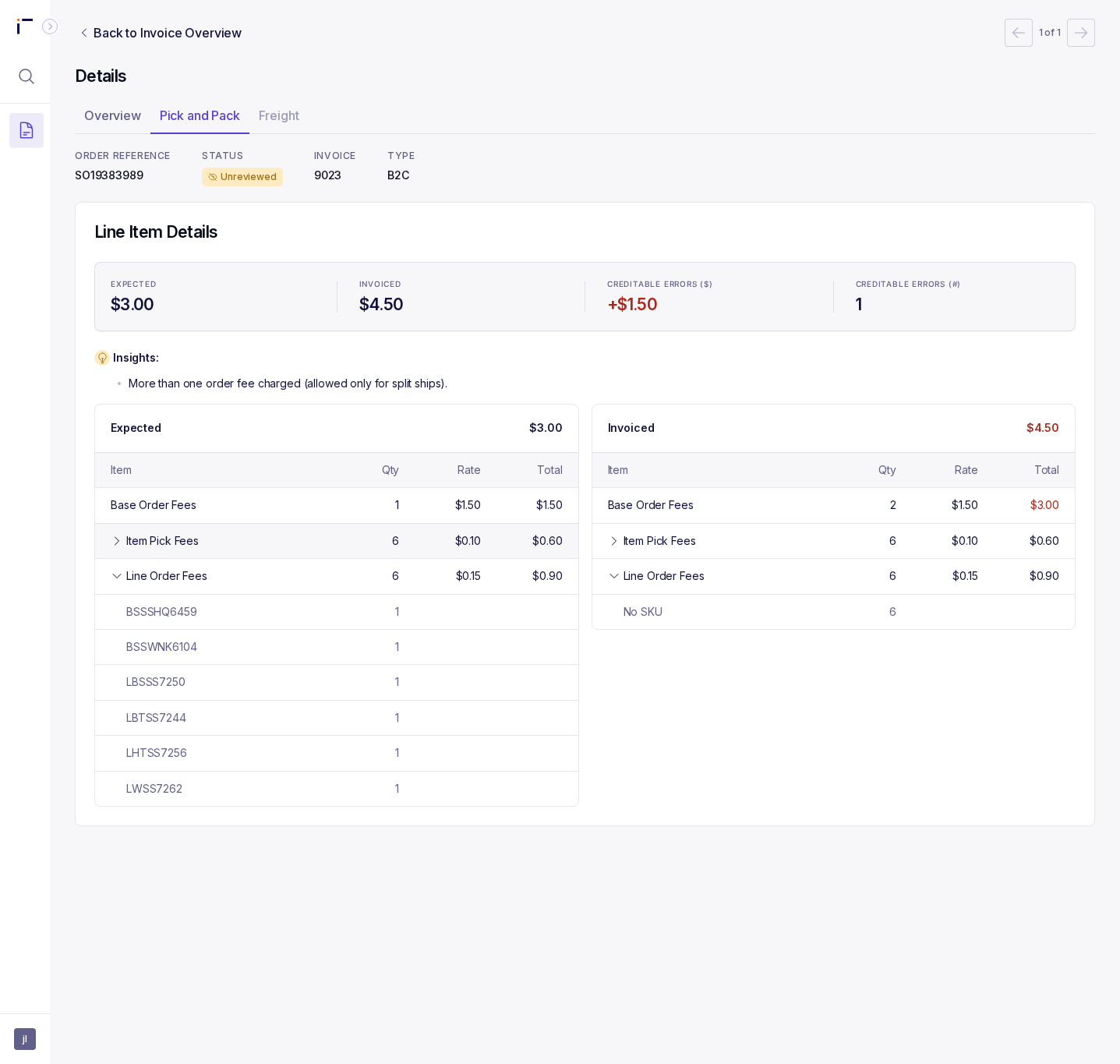
scroll to position [0, 0]
click at [120, 574] on icon at bounding box center [116, 576] width 12 height 12
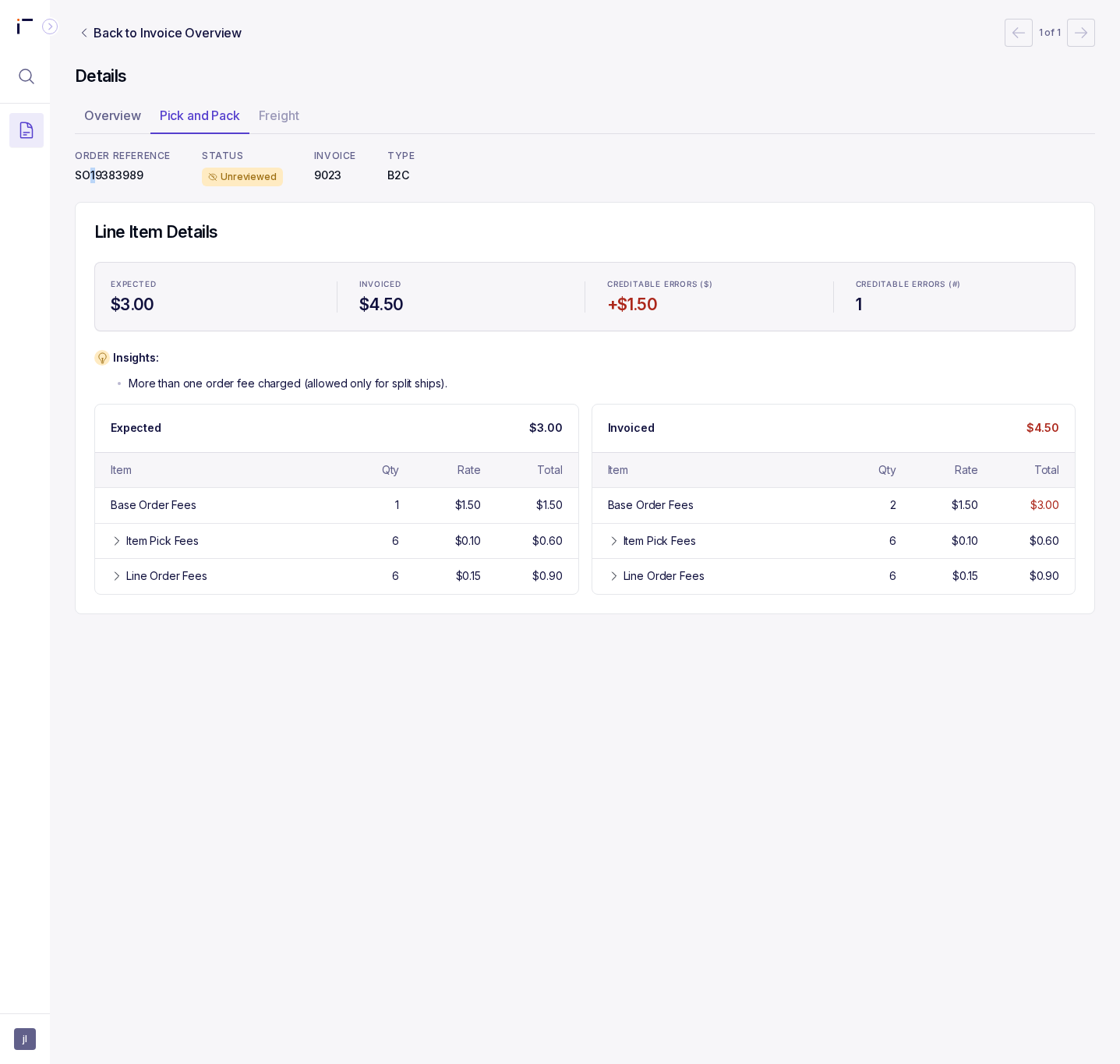
click at [92, 174] on p "SO19383989" at bounding box center [123, 175] width 96 height 15
click at [94, 174] on p "SO19383989" at bounding box center [123, 175] width 96 height 15
click at [6, 1051] on aside "jl" at bounding box center [24, 1039] width 50 height 50
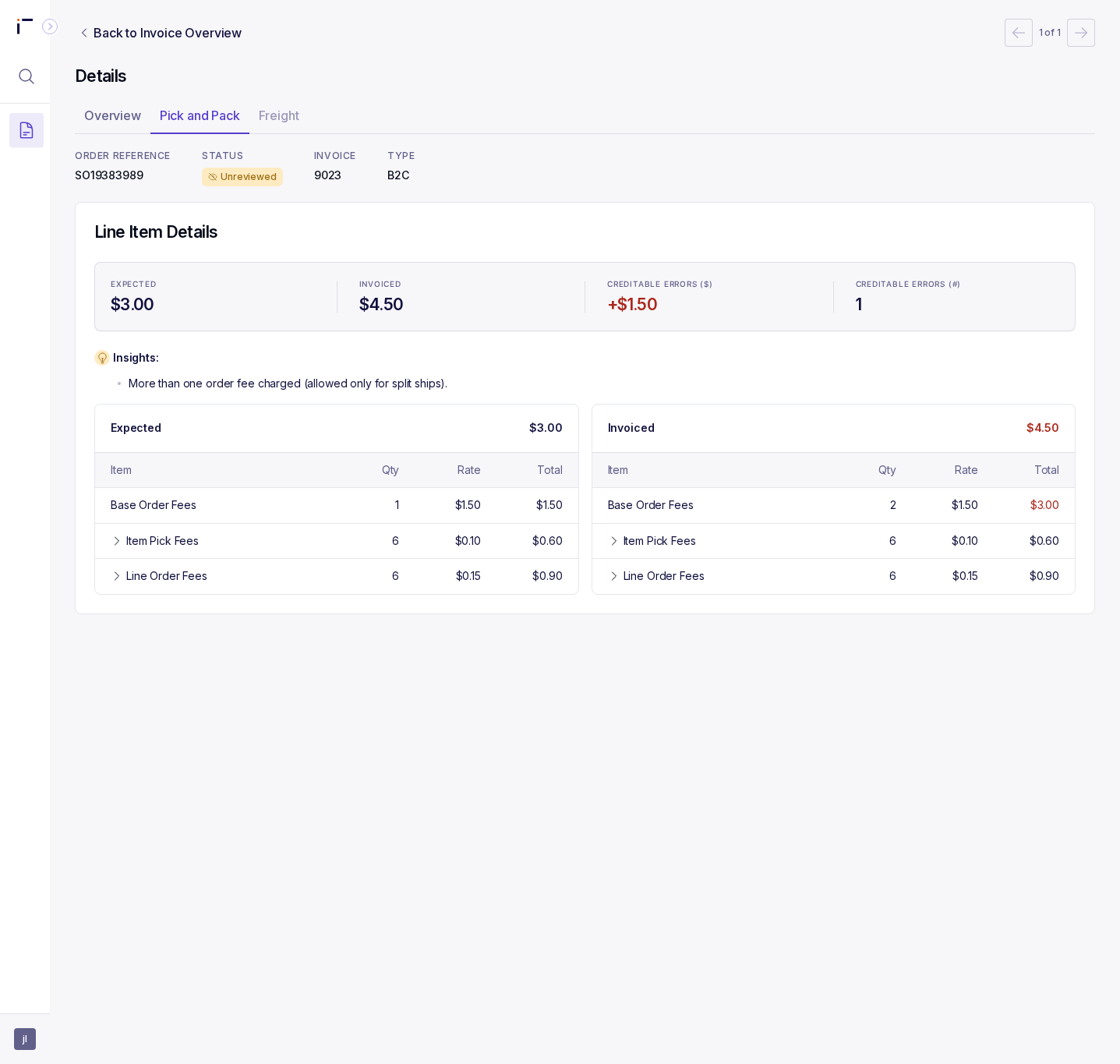
click at [27, 1035] on span "jl" at bounding box center [24, 1039] width 22 height 22
click at [71, 1010] on p "Logout" at bounding box center [102, 1005] width 129 height 15
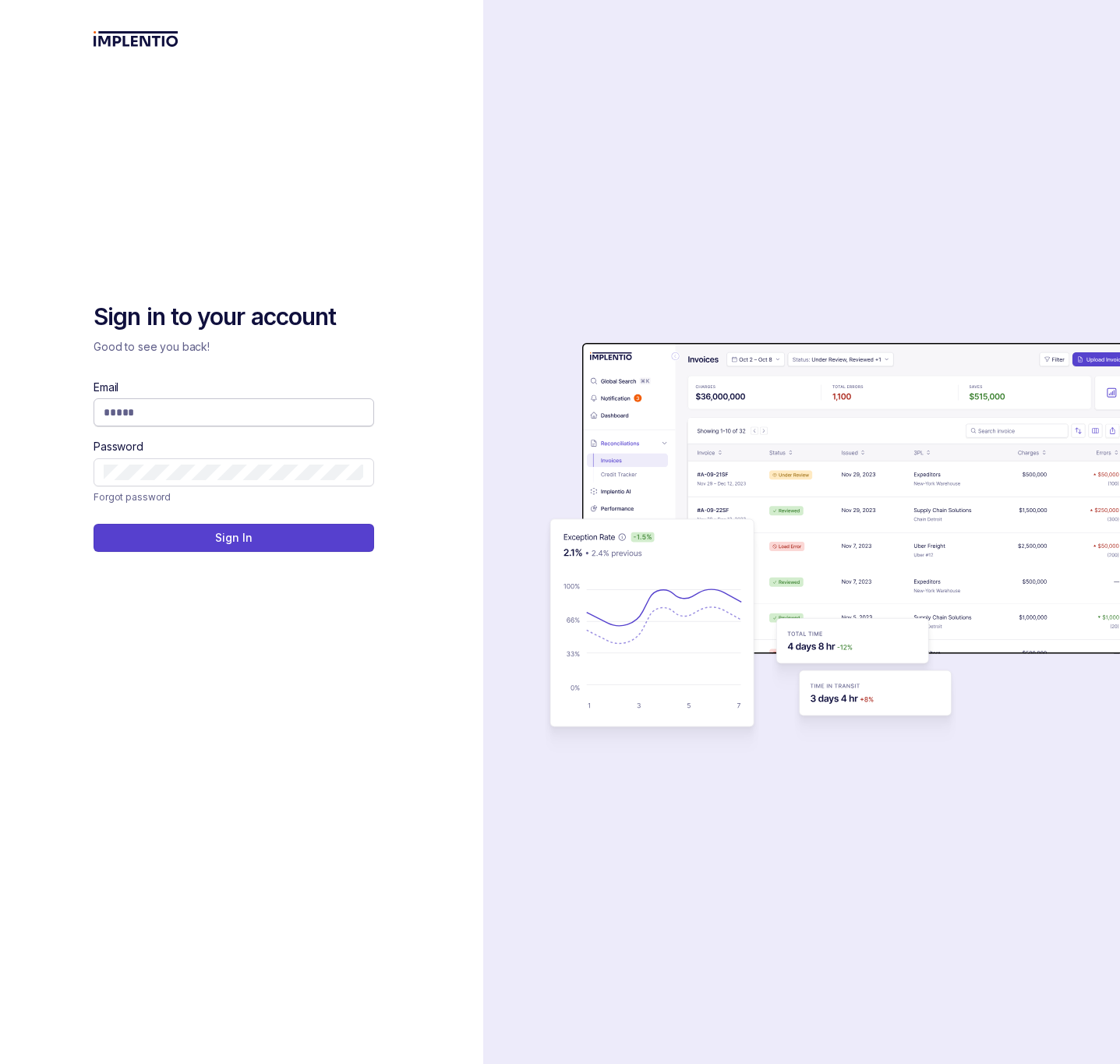
click at [157, 400] on span at bounding box center [233, 412] width 281 height 28
click at [157, 415] on input "Email" at bounding box center [233, 412] width 260 height 15
click at [94, 524] on button "Sign In" at bounding box center [233, 538] width 281 height 28
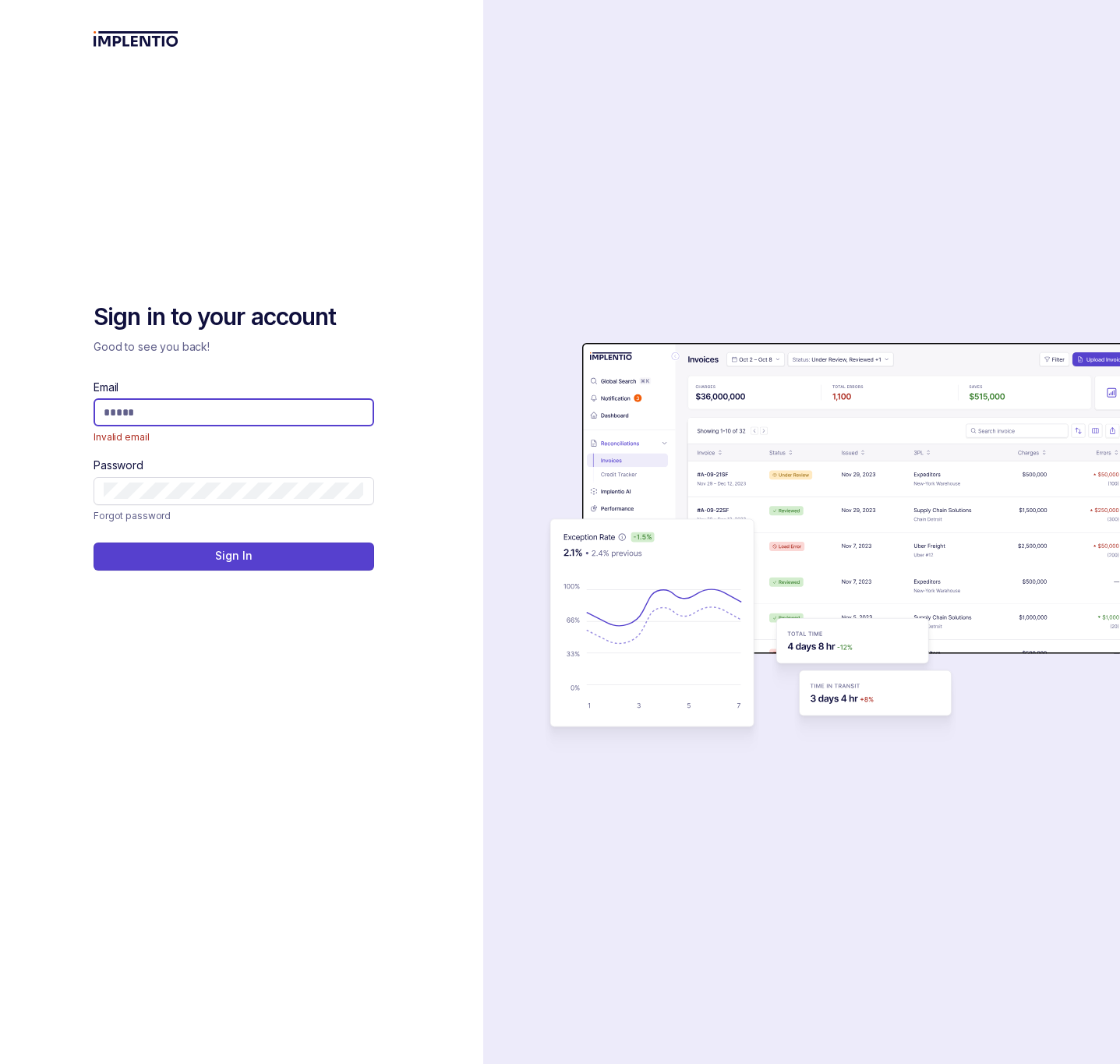
click at [0, 1063] on com-1password-button at bounding box center [0, 1064] width 0 height 0
click at [293, 408] on input "Email" at bounding box center [233, 412] width 260 height 15
click at [519, 395] on div "auth background image" at bounding box center [803, 532] width 639 height 1064
click at [260, 415] on input "Email" at bounding box center [233, 412] width 260 height 15
click at [254, 408] on input "Email" at bounding box center [233, 412] width 260 height 15
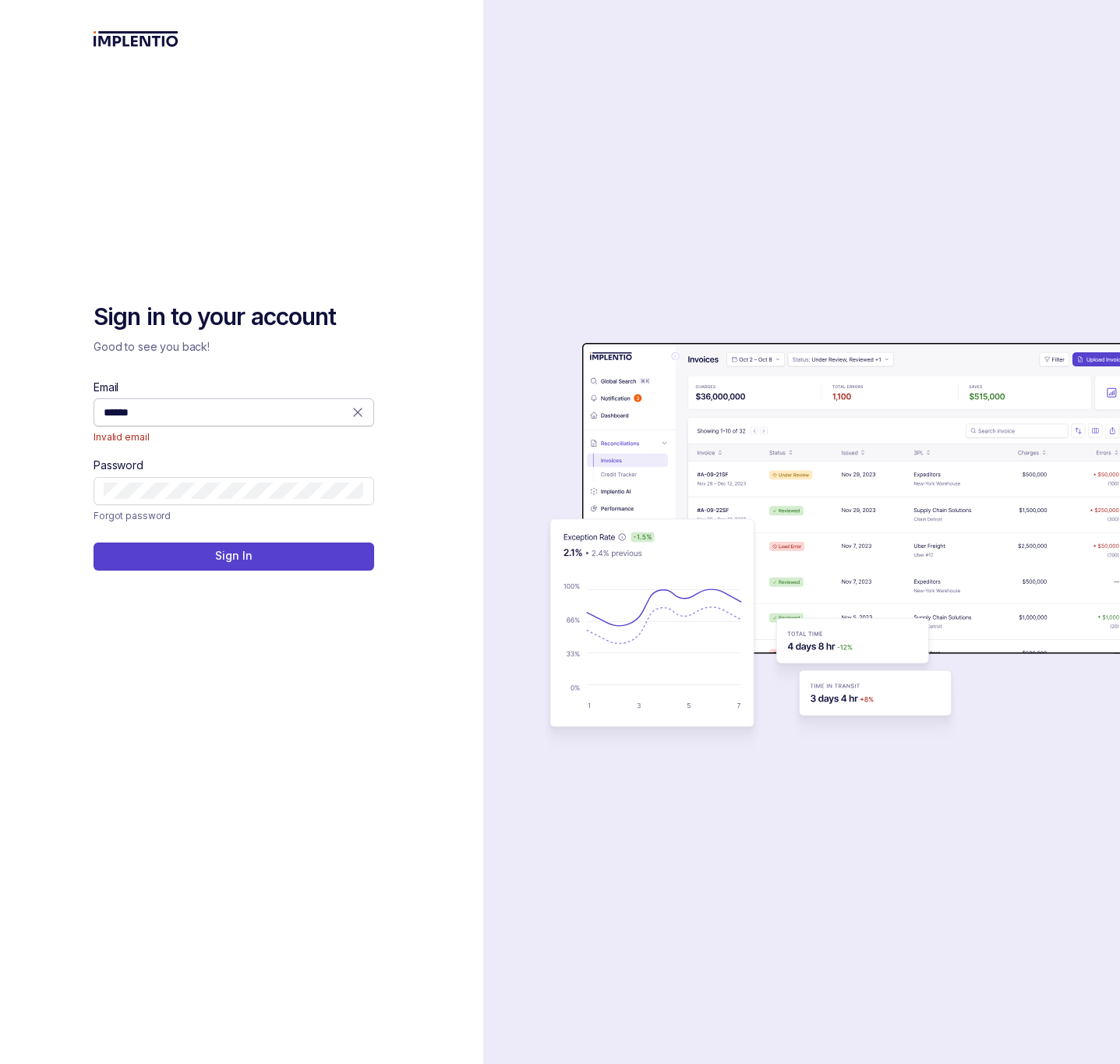
type input "**********"
